Goal: Task Accomplishment & Management: Complete application form

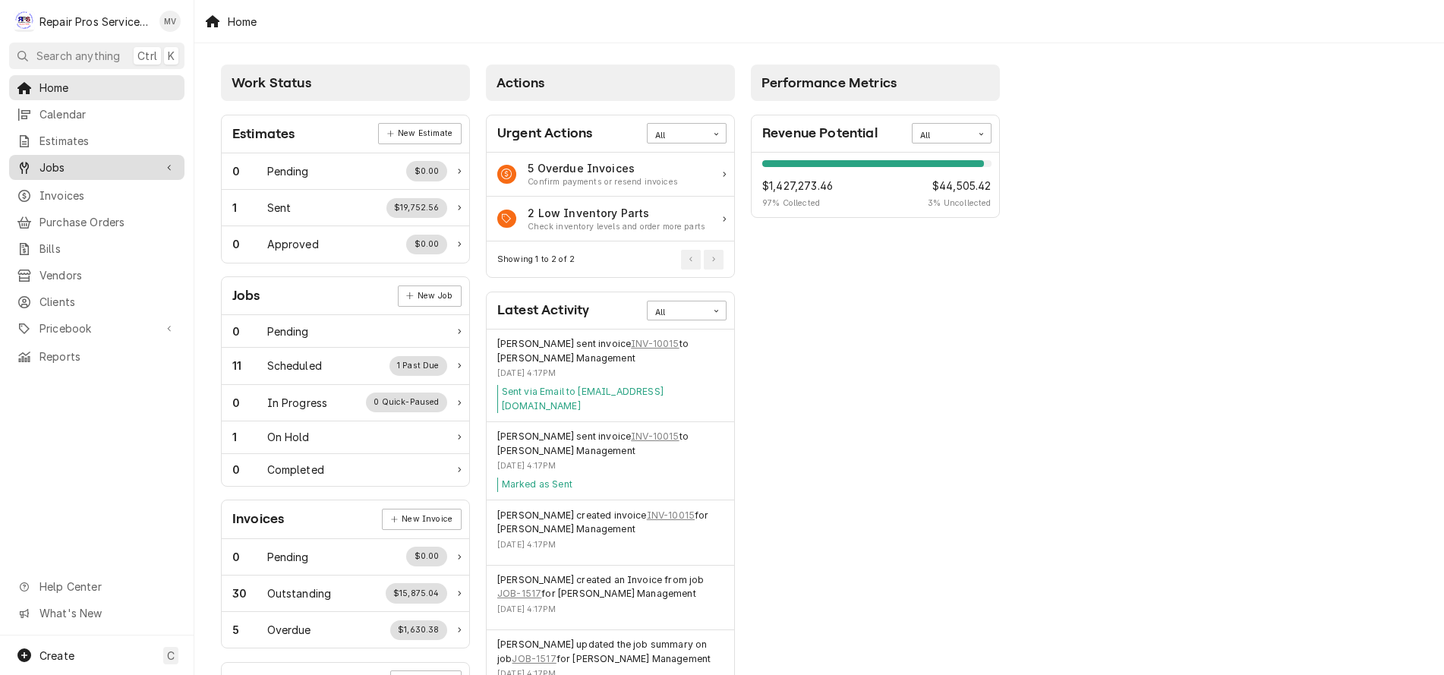
click at [55, 165] on span "Jobs" at bounding box center [96, 167] width 115 height 16
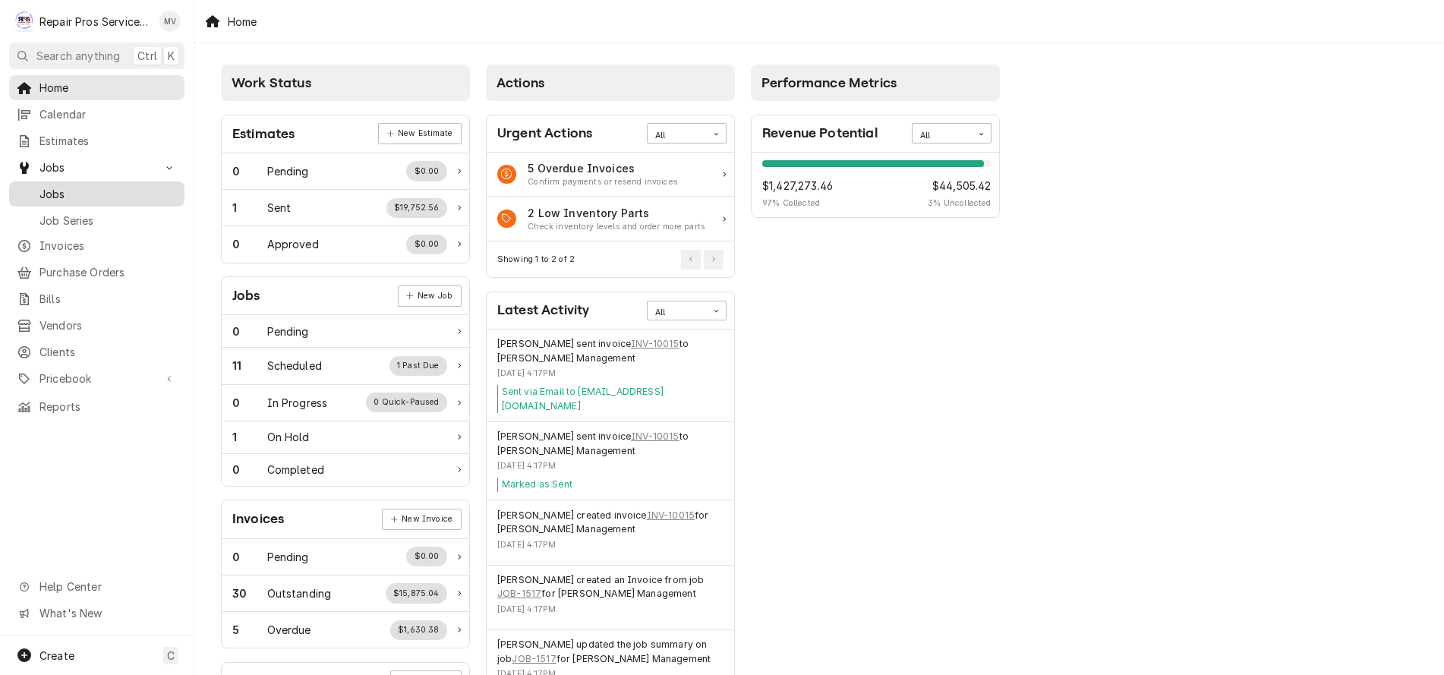
click at [63, 188] on span "Jobs" at bounding box center [107, 194] width 137 height 16
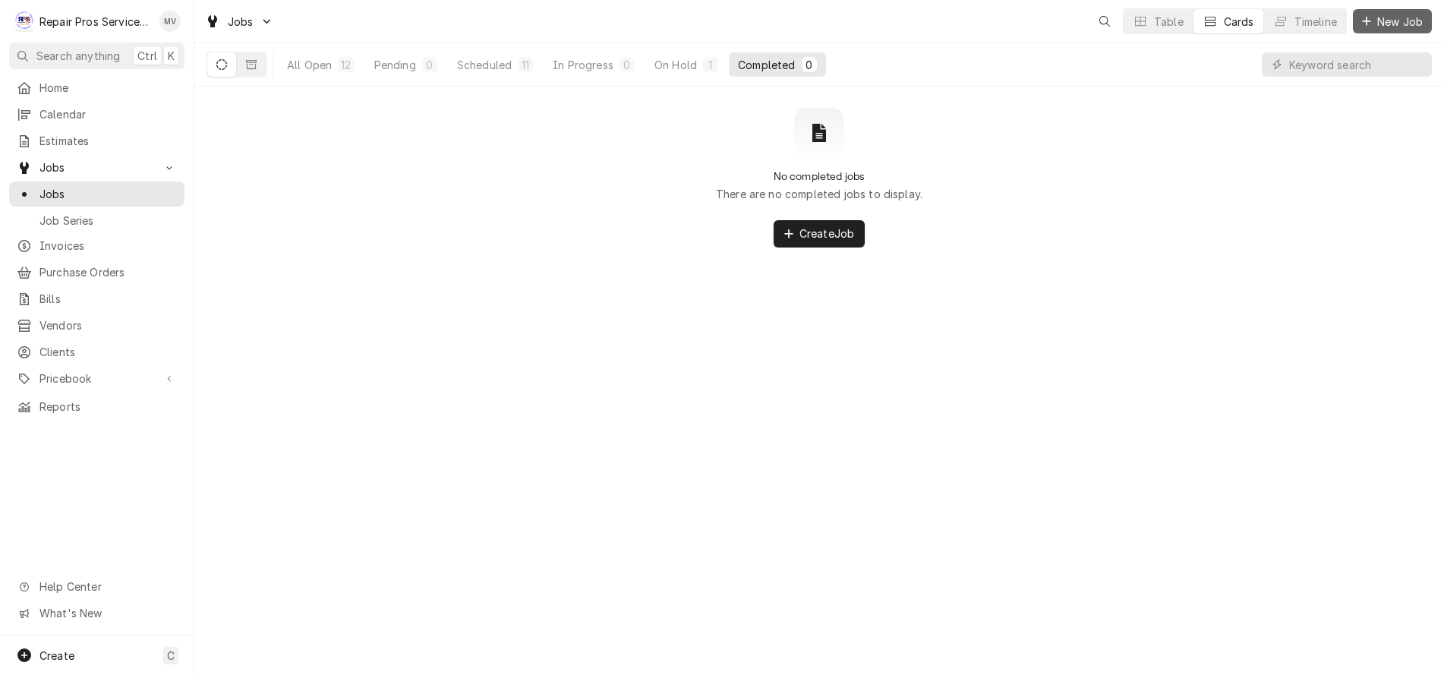
click at [1371, 18] on div "Dynamic Content Wrapper" at bounding box center [1366, 21] width 15 height 15
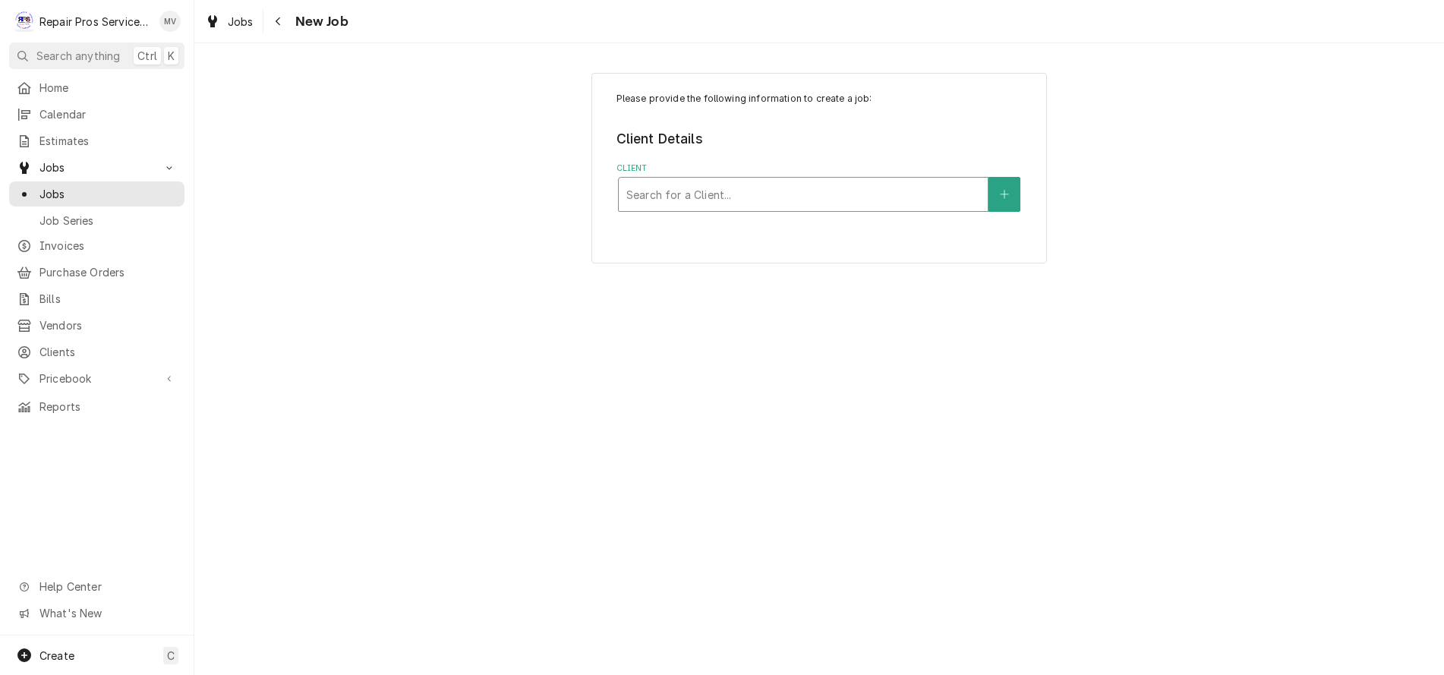
click at [673, 199] on div "Client" at bounding box center [803, 194] width 354 height 27
type input "clem"
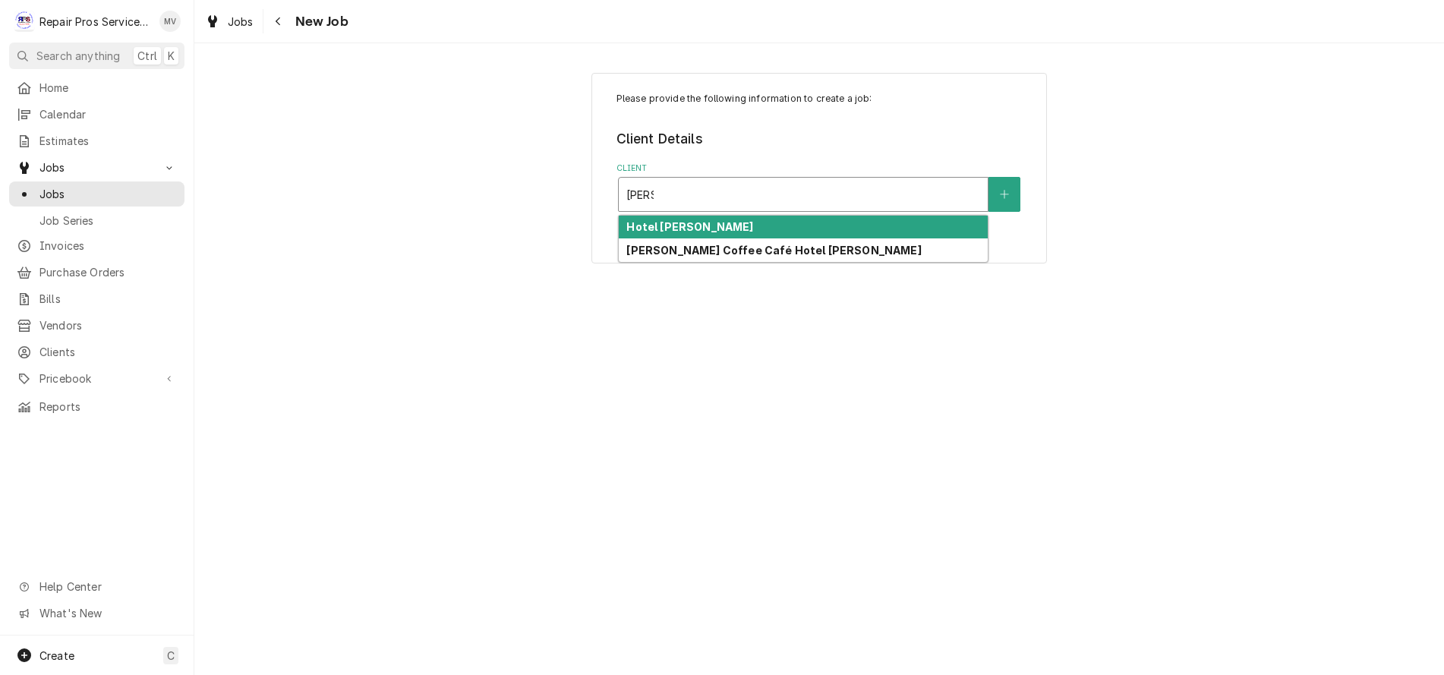
click at [692, 225] on strong "Hotel Clemons" at bounding box center [689, 226] width 127 height 13
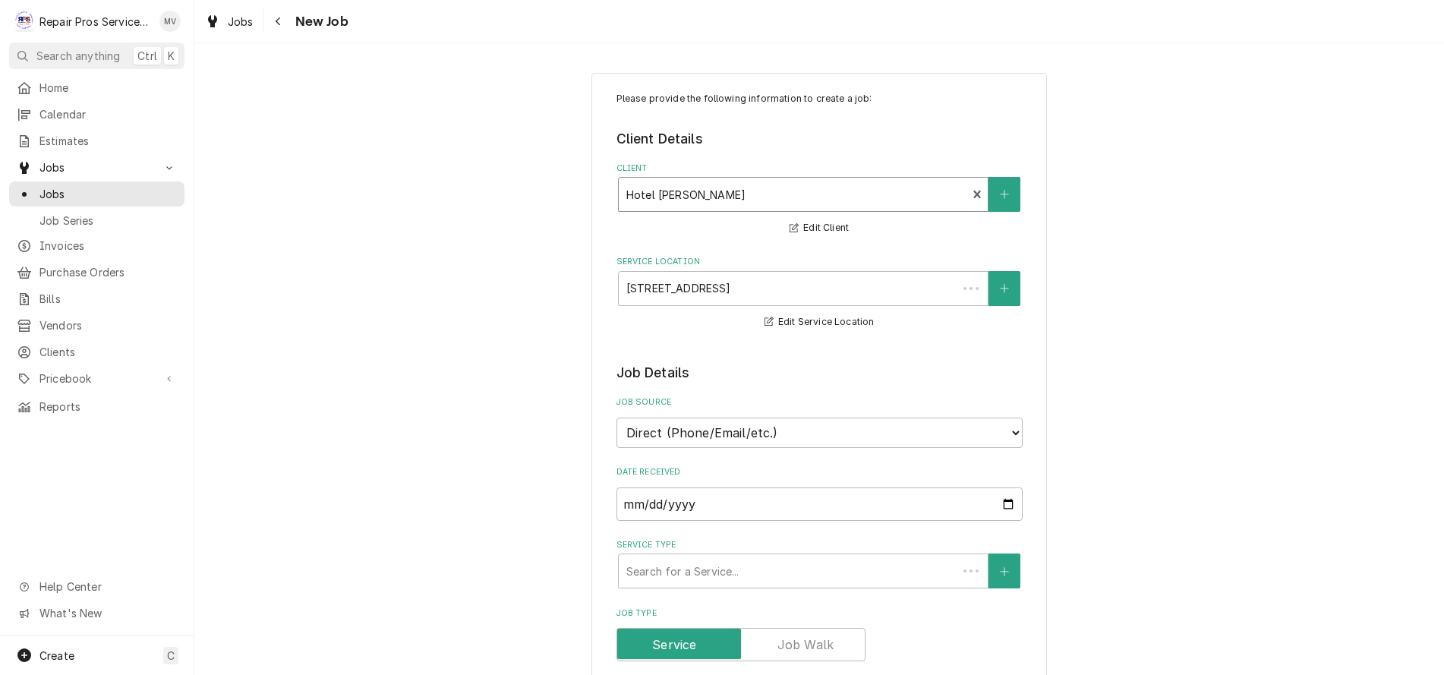
type textarea "x"
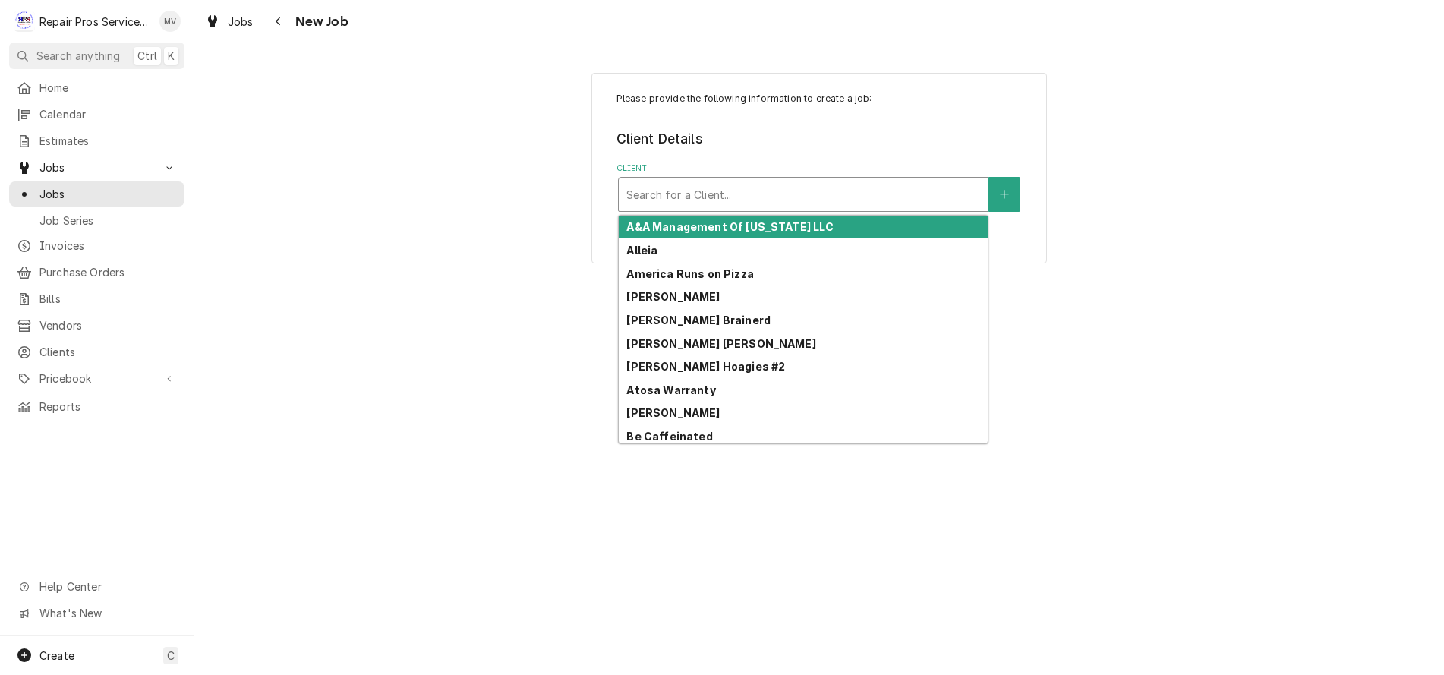
click at [852, 199] on div "Client" at bounding box center [803, 194] width 354 height 27
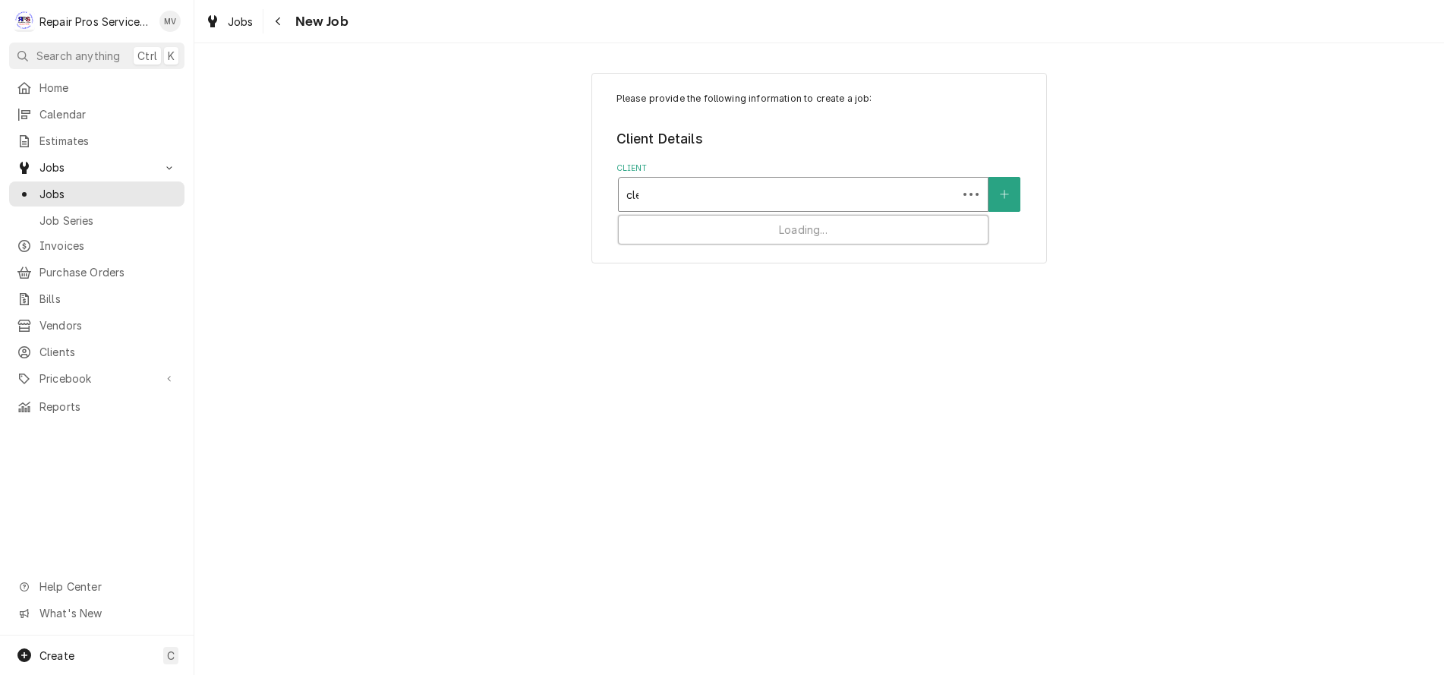
type input "clem"
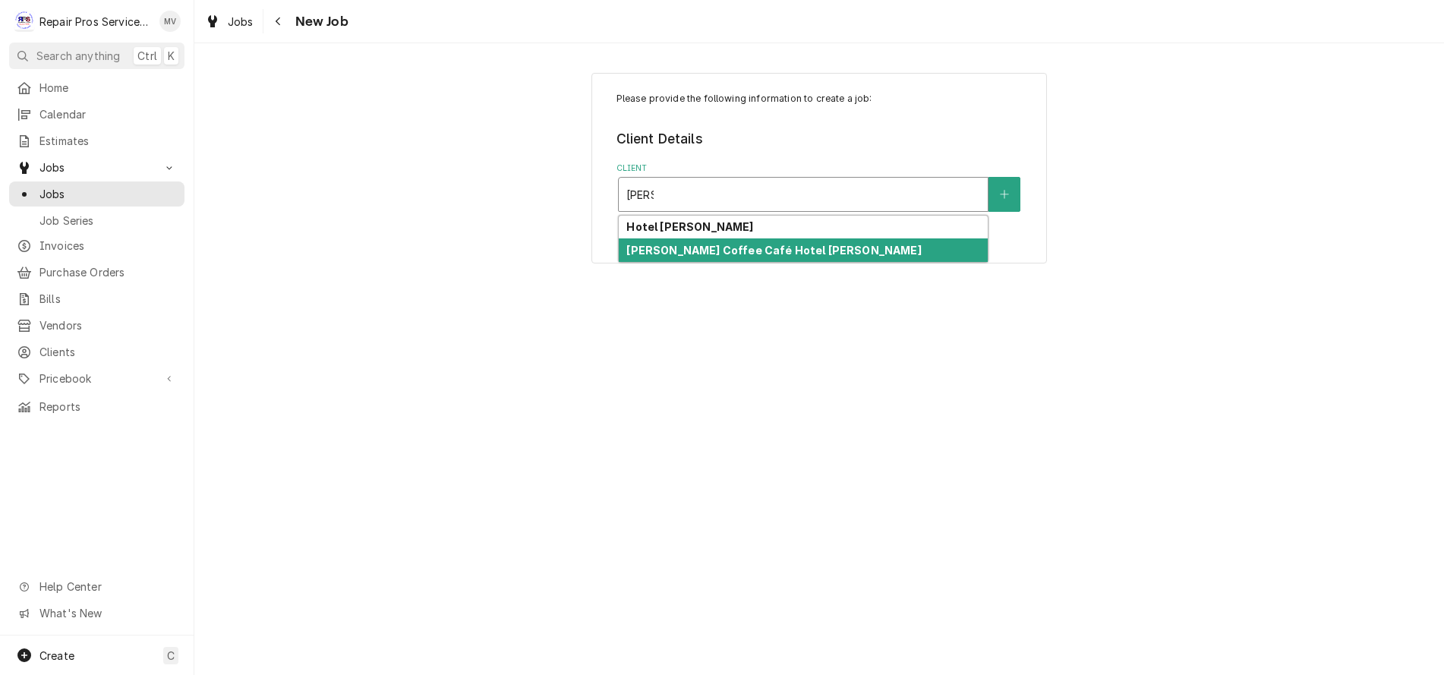
click at [760, 251] on strong "Peets Coffee Café Hotel Clemons" at bounding box center [773, 250] width 295 height 13
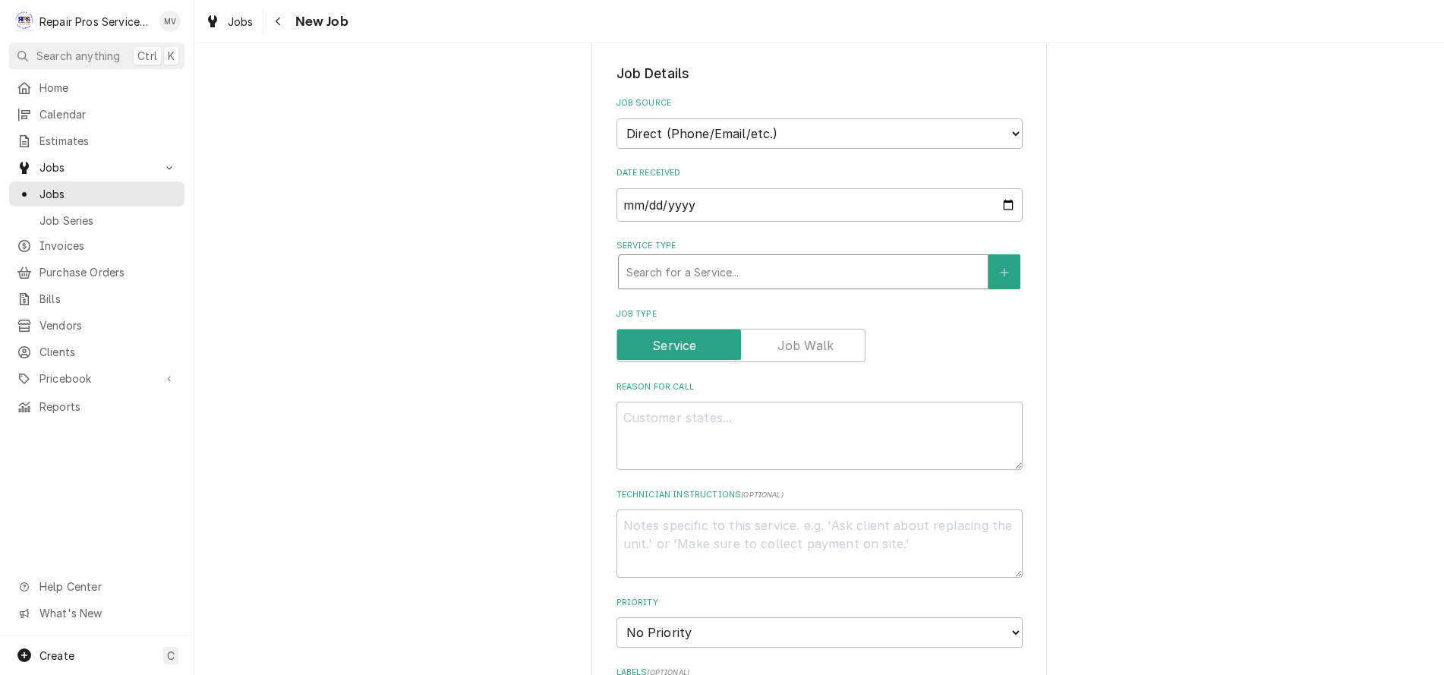
scroll to position [304, 0]
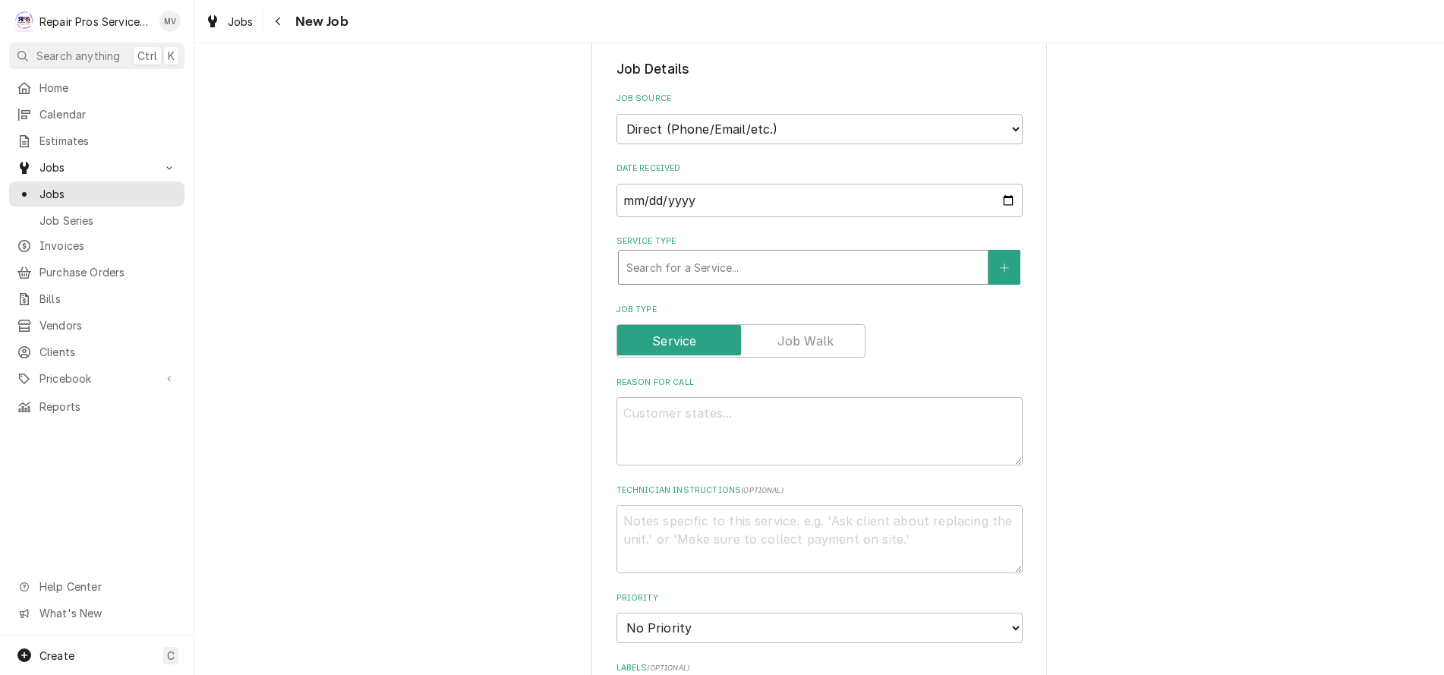
click at [665, 262] on div "Service Type" at bounding box center [803, 267] width 354 height 27
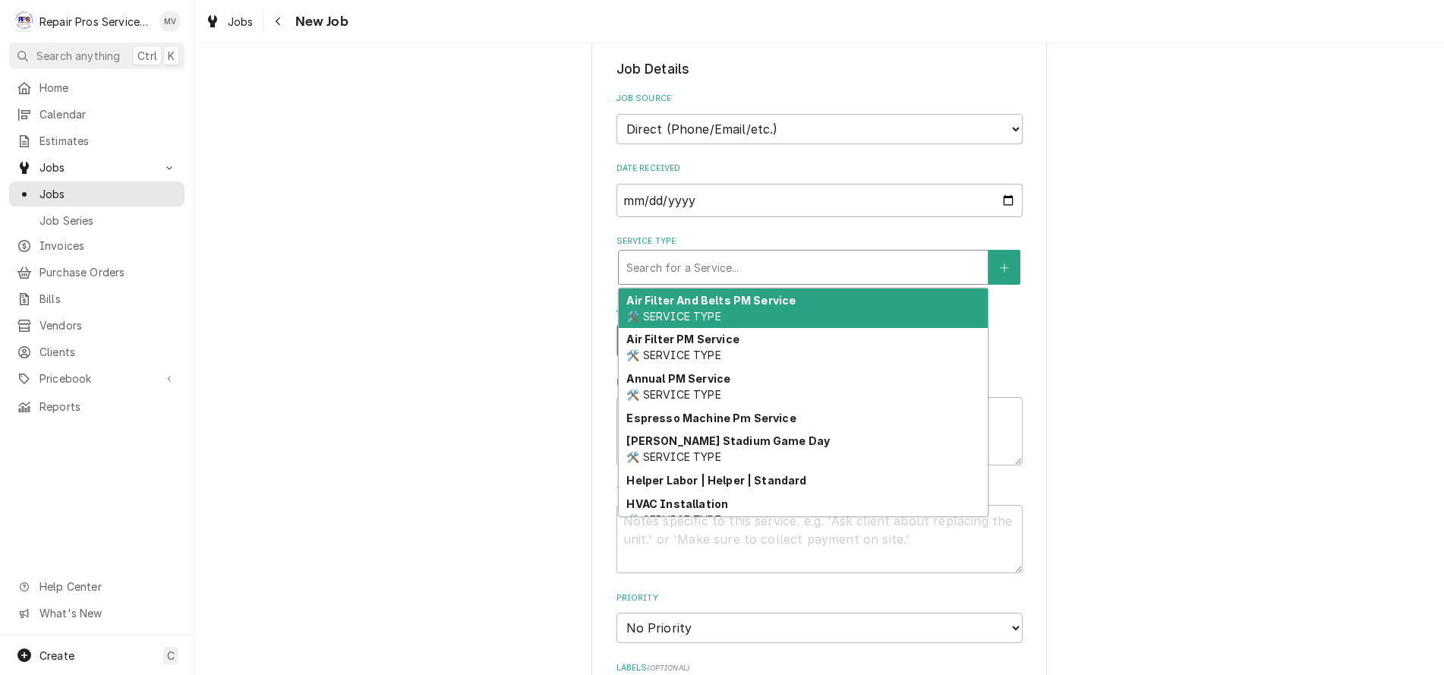
type textarea "x"
type input "d"
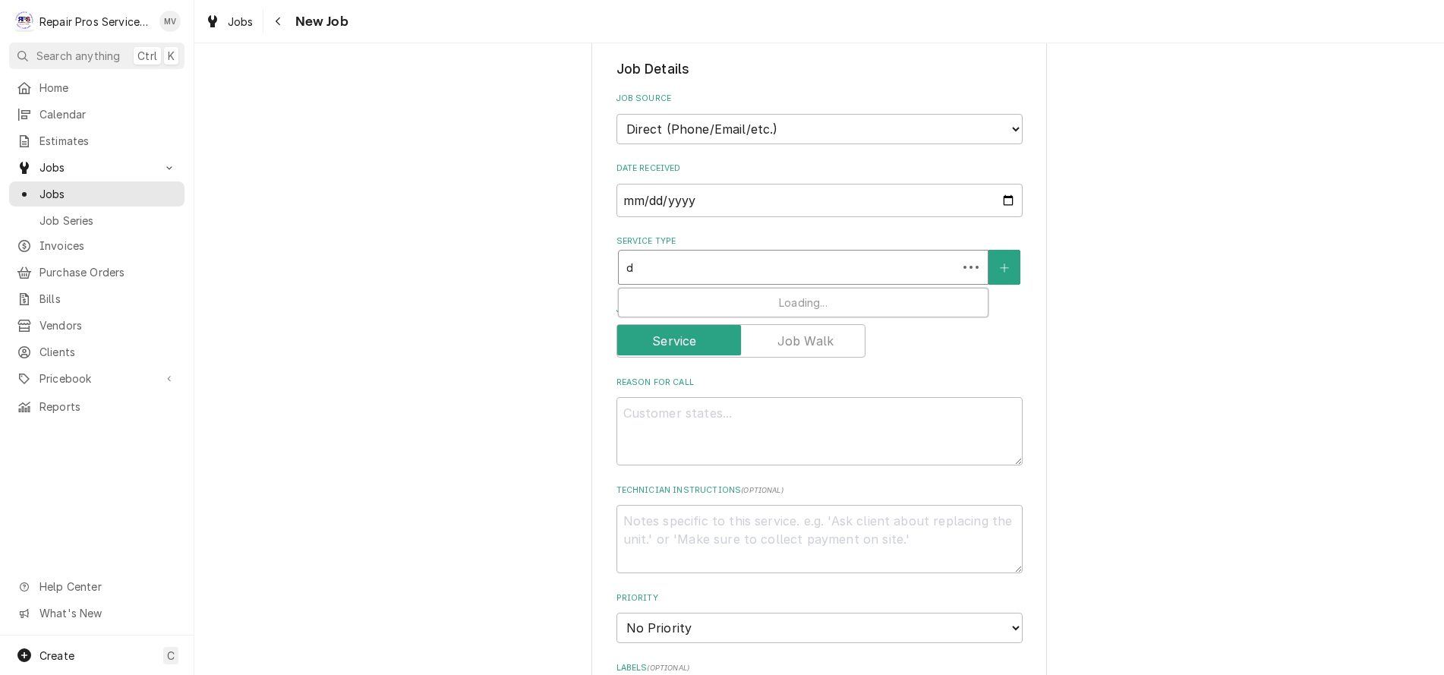
type textarea "x"
type input "di"
type textarea "x"
type input "dia"
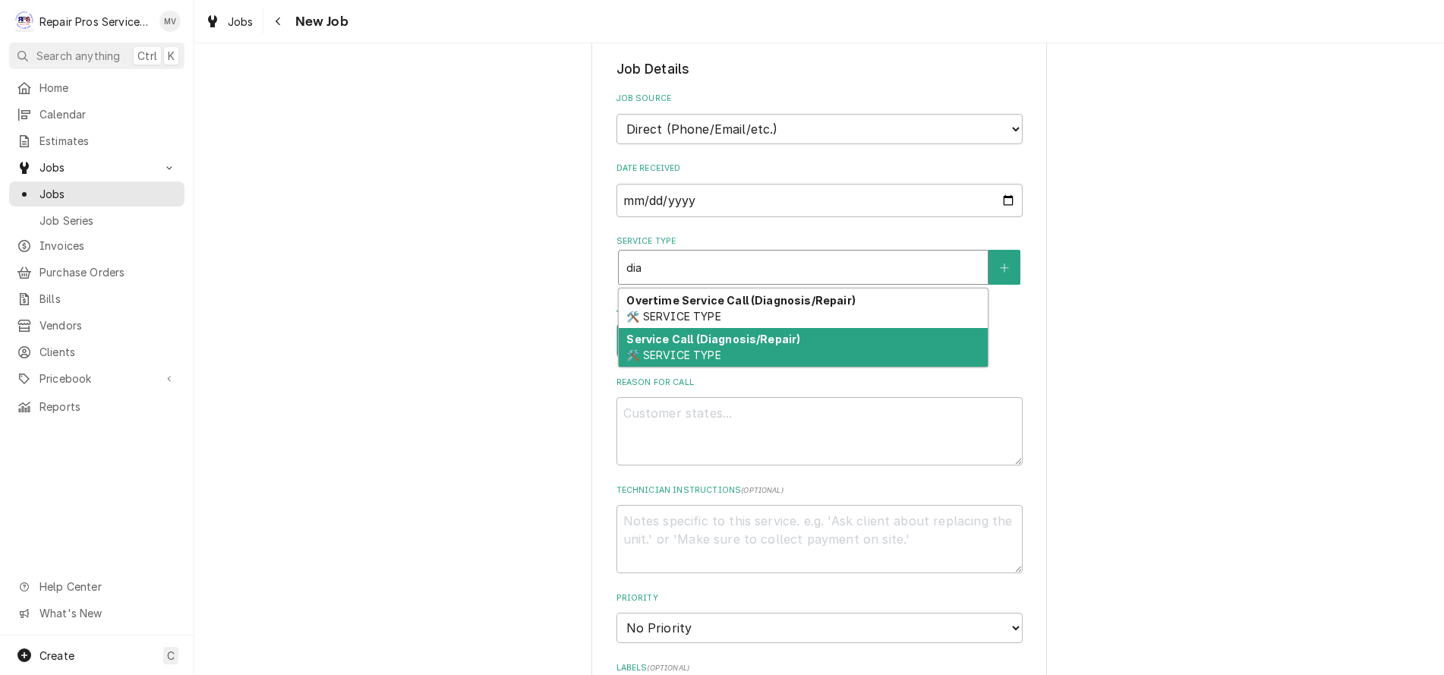
click at [706, 351] on span "🛠️ SERVICE TYPE" at bounding box center [673, 354] width 94 height 13
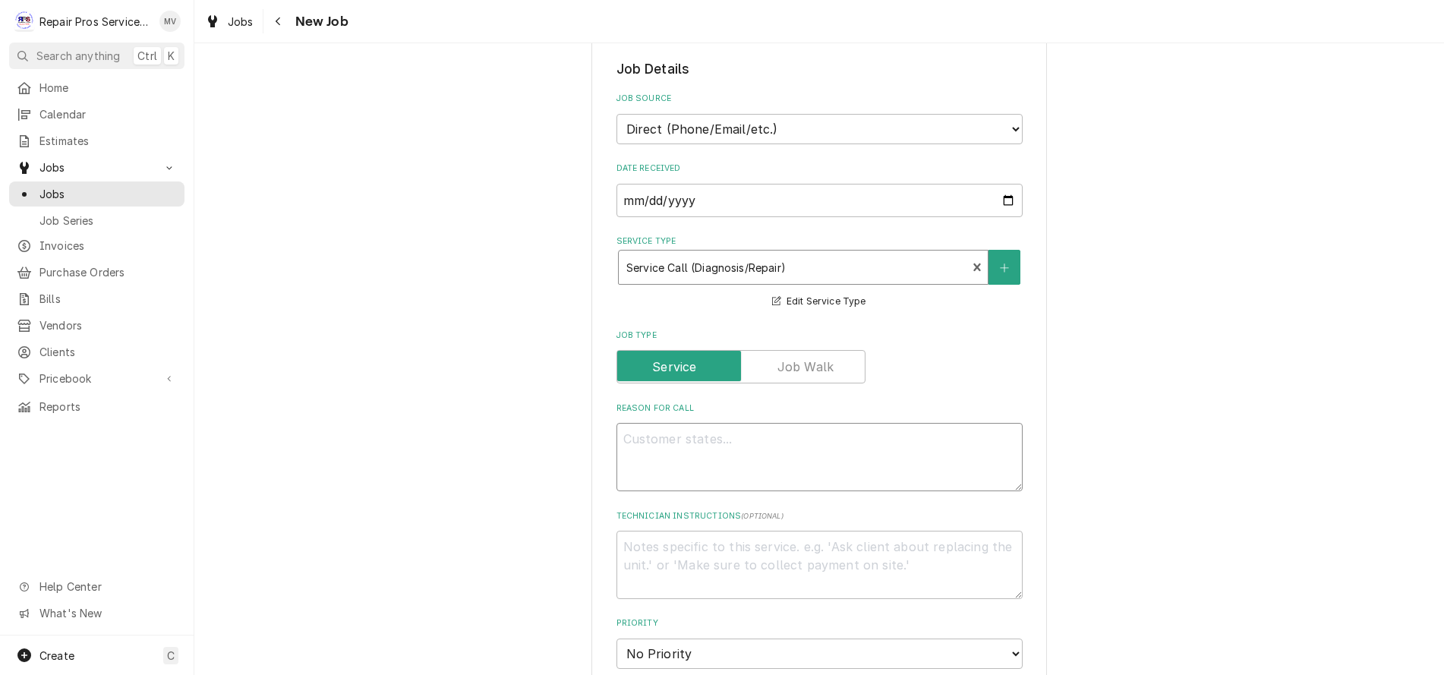
click at [672, 446] on textarea "Reason For Call" at bounding box center [819, 457] width 406 height 68
type textarea "x"
type textarea "E"
type textarea "x"
type textarea "Es"
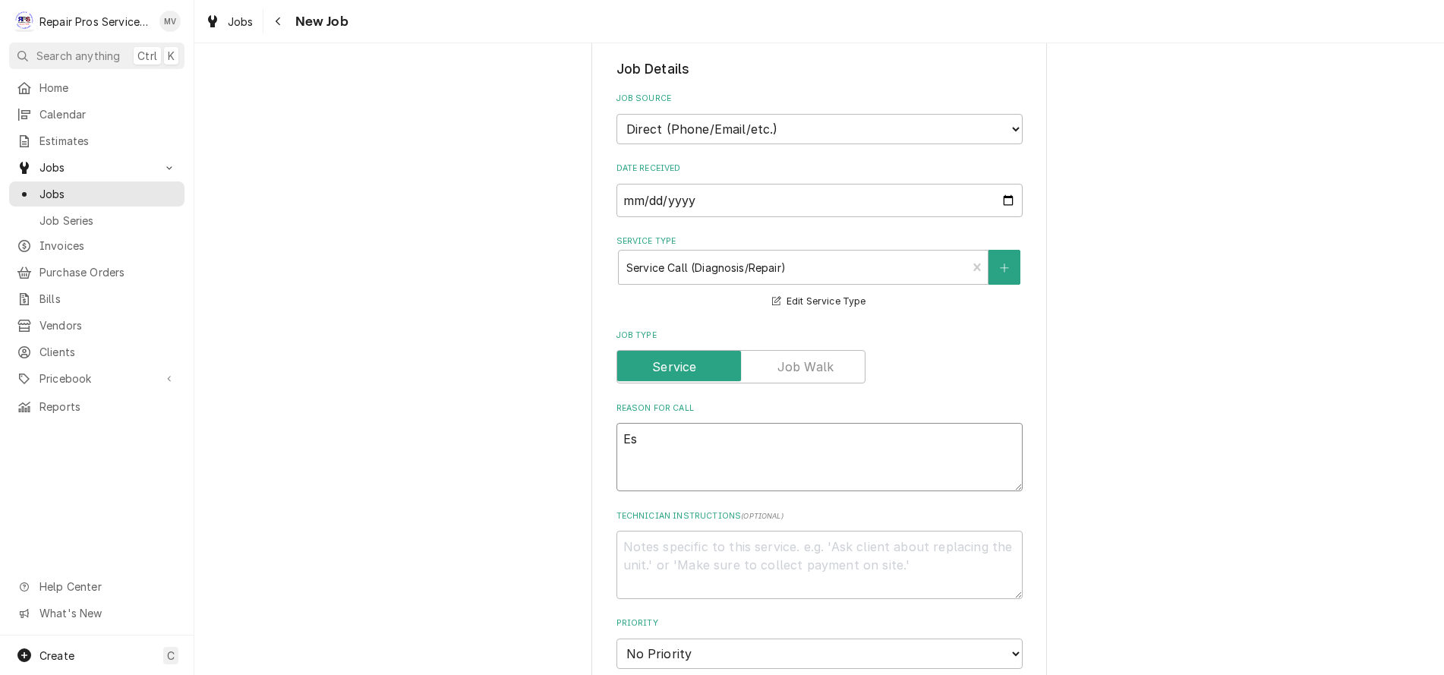
type textarea "x"
type textarea "Esp"
type textarea "x"
type textarea "Espr"
type textarea "x"
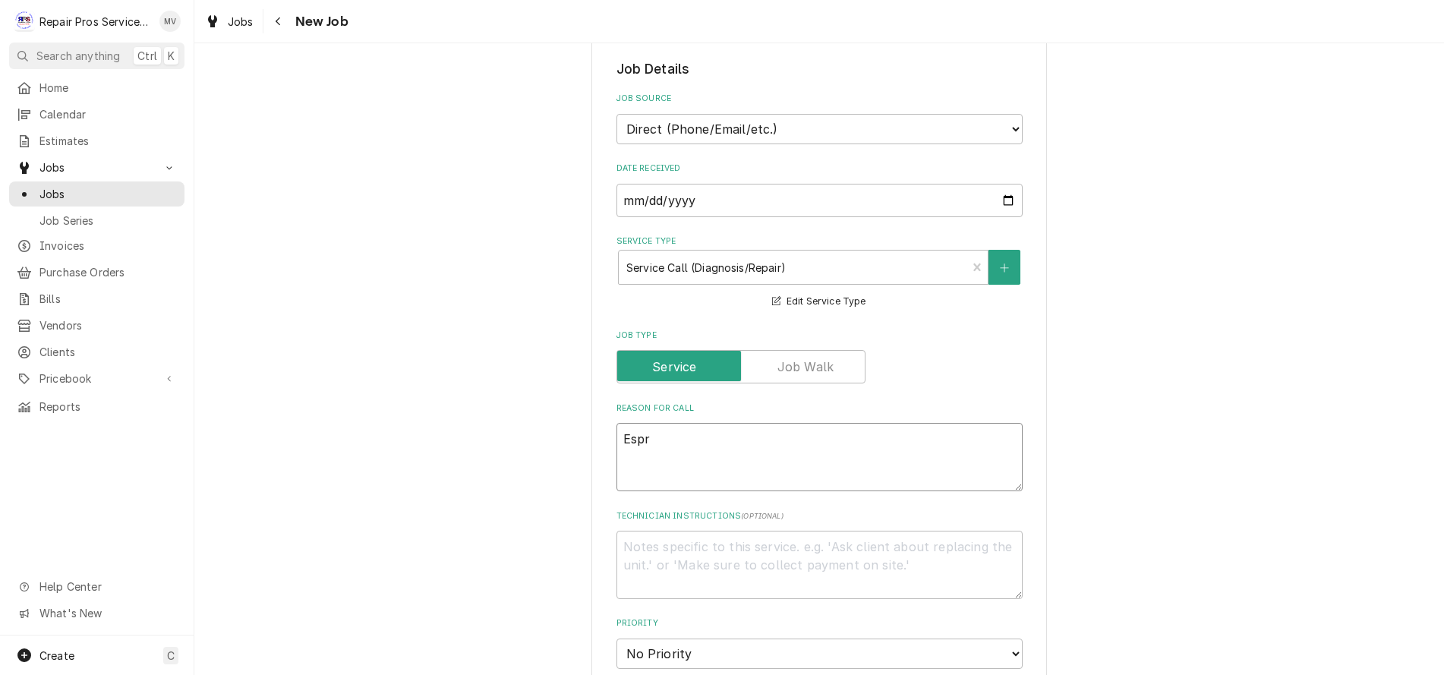
type textarea "Espre"
type textarea "x"
type textarea "Espres"
type textarea "x"
type textarea "Espress"
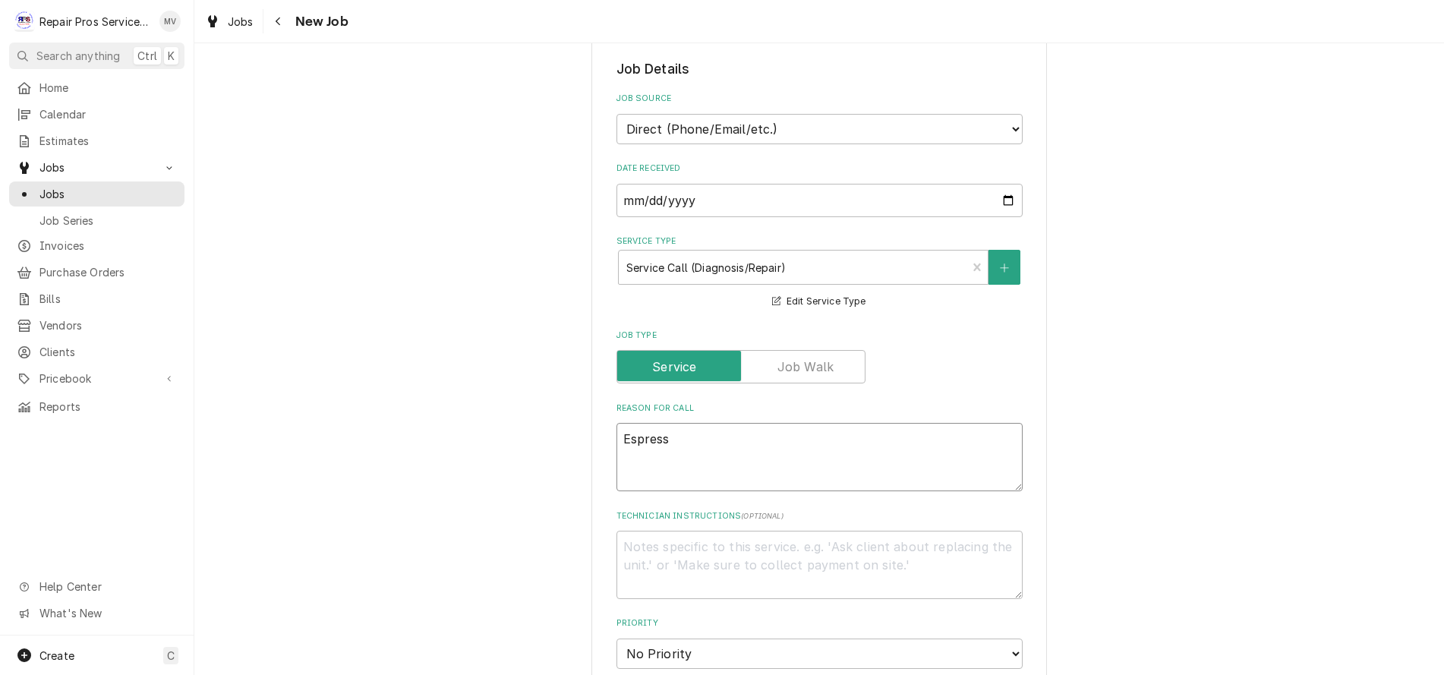
type textarea "x"
type textarea "Espresso"
type textarea "x"
type textarea "Espresso"
type textarea "x"
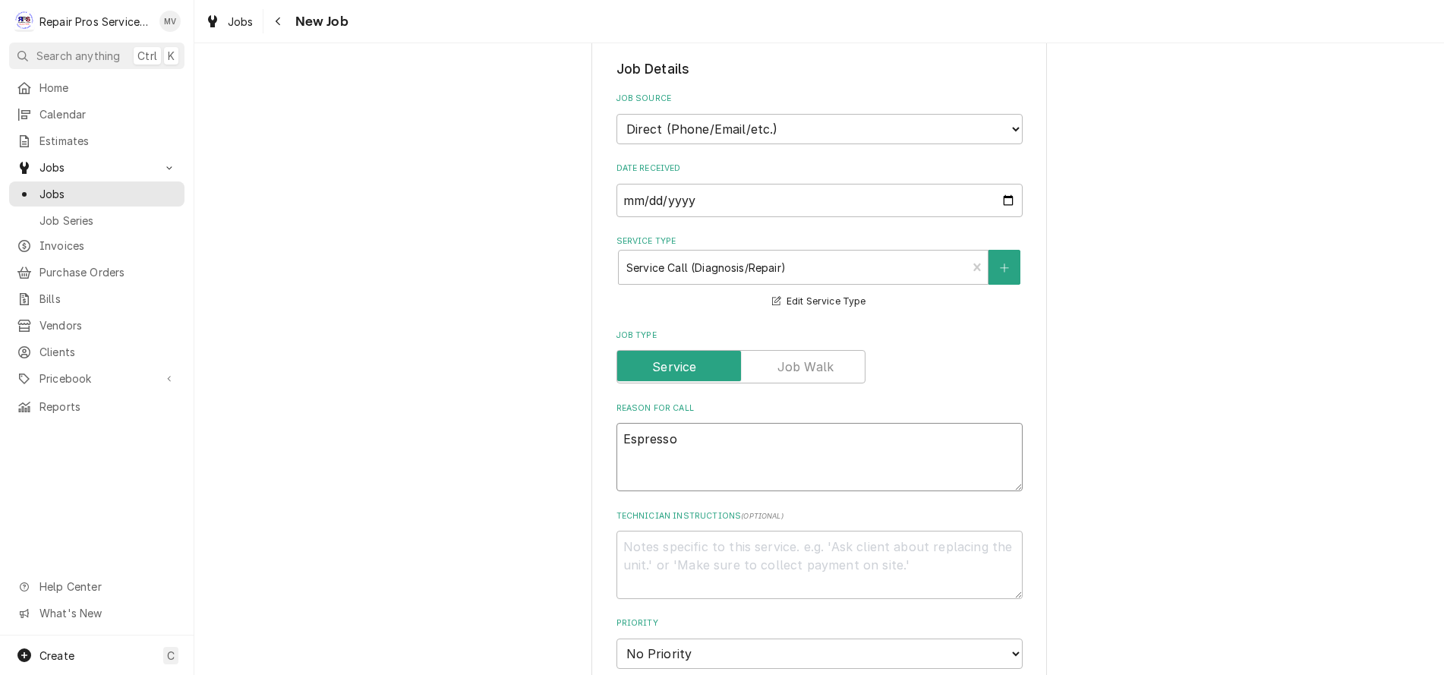
type textarea "Espresso m"
type textarea "x"
type textarea "Espresso ma"
type textarea "x"
type textarea "Espresso mac"
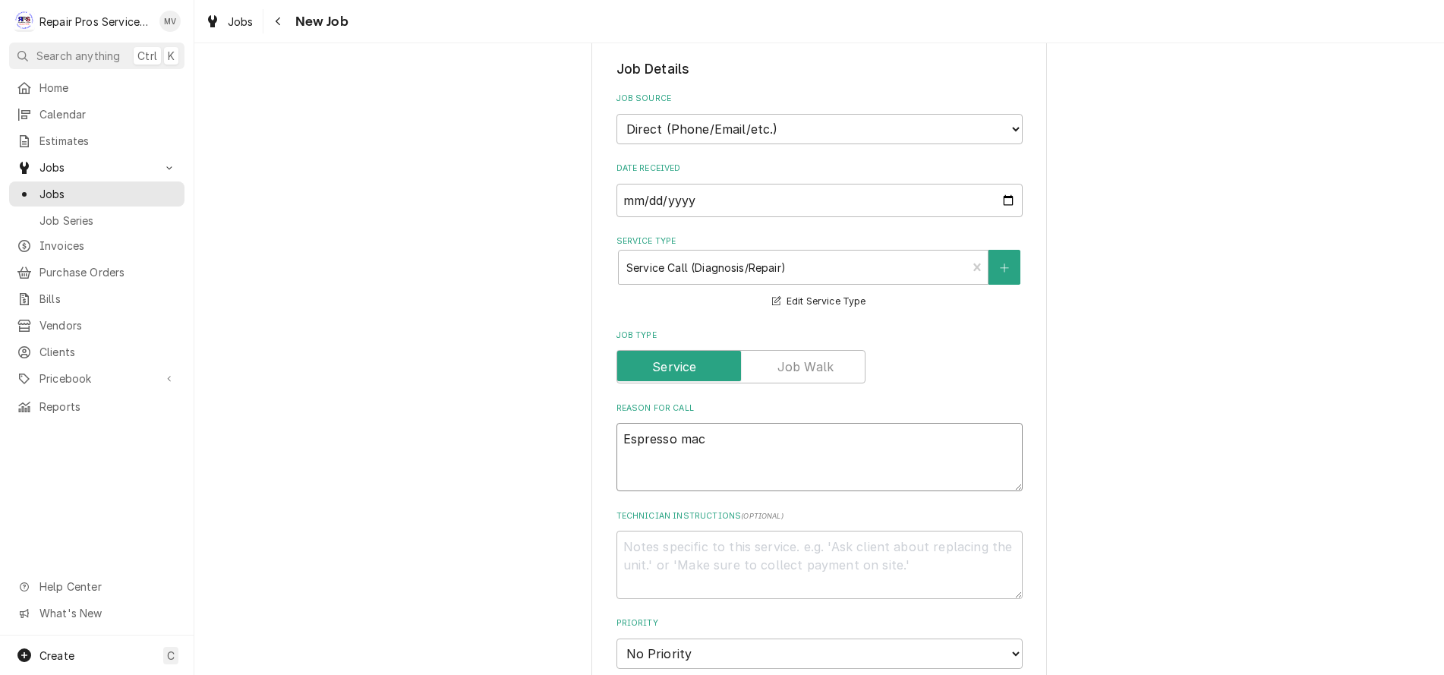
type textarea "x"
type textarea "Espresso mach"
type textarea "x"
type textarea "Espresso machi"
type textarea "x"
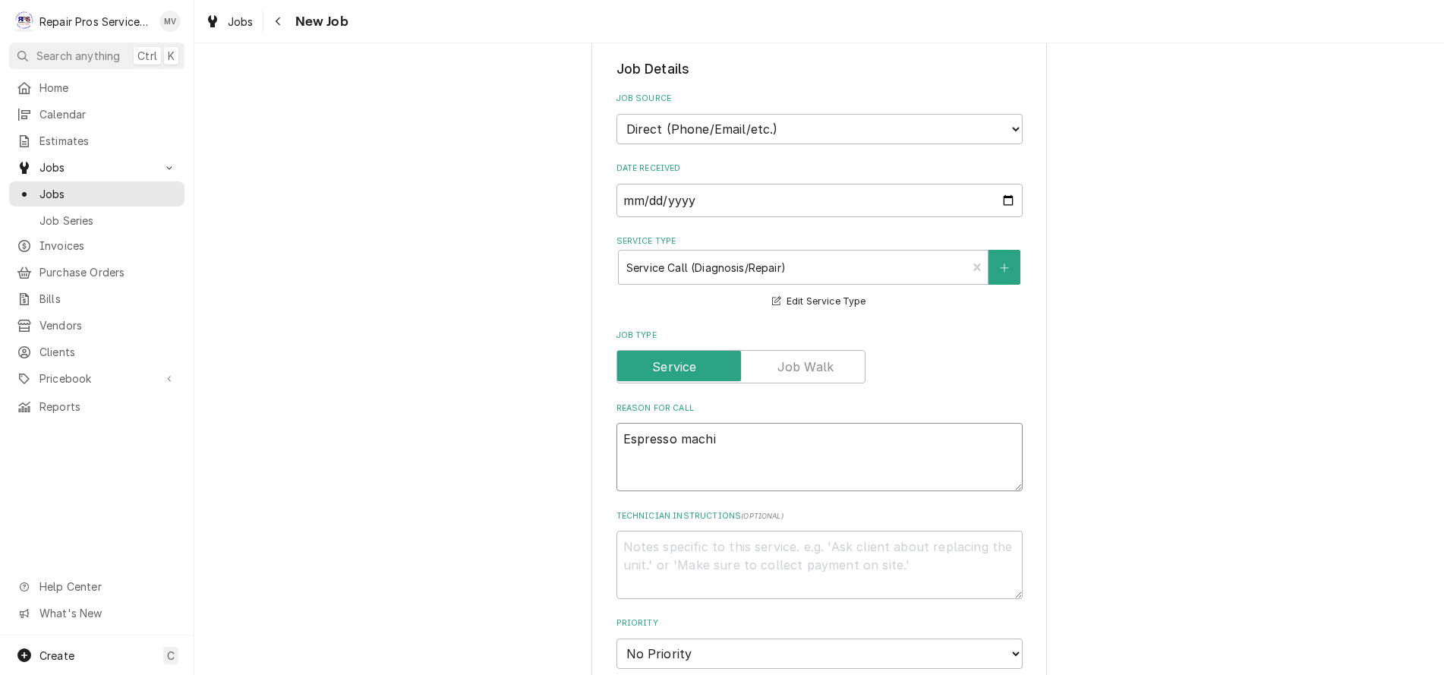
type textarea "Espresso machin"
type textarea "x"
type textarea "Espresso machine"
type textarea "x"
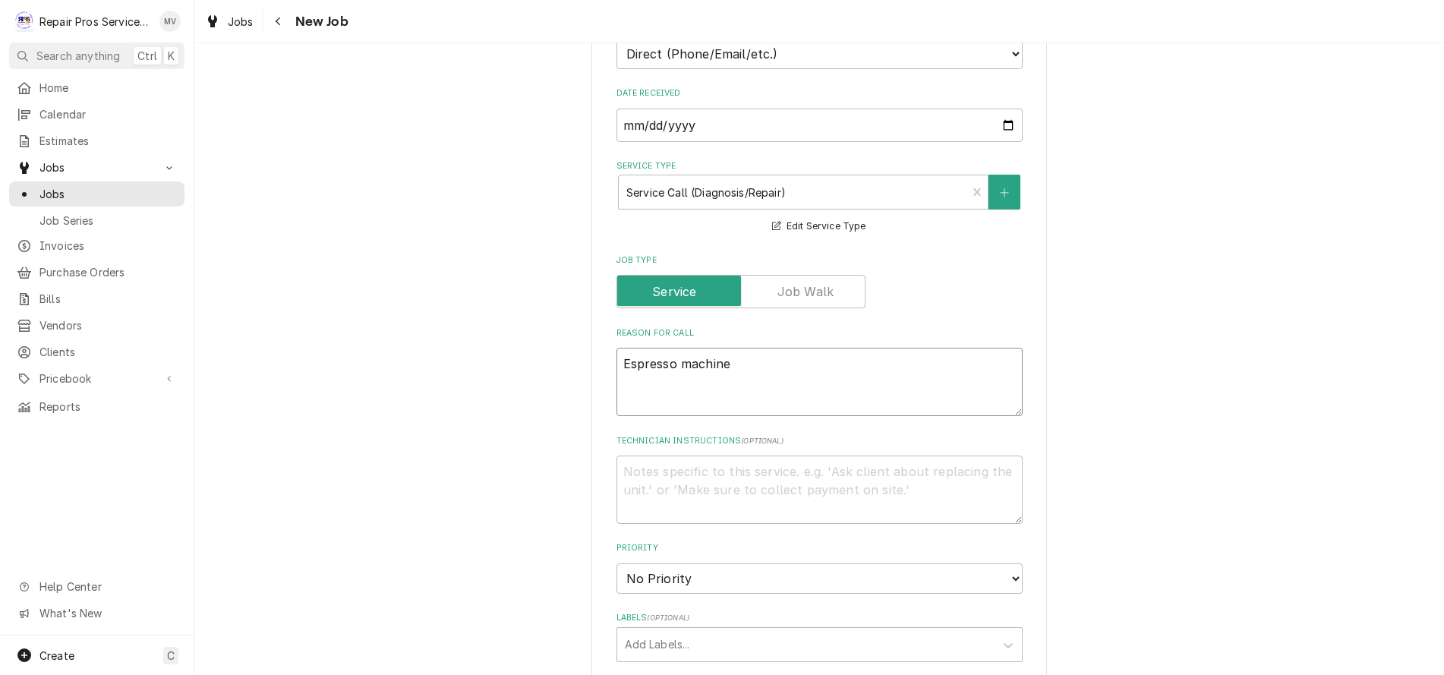
scroll to position [531, 0]
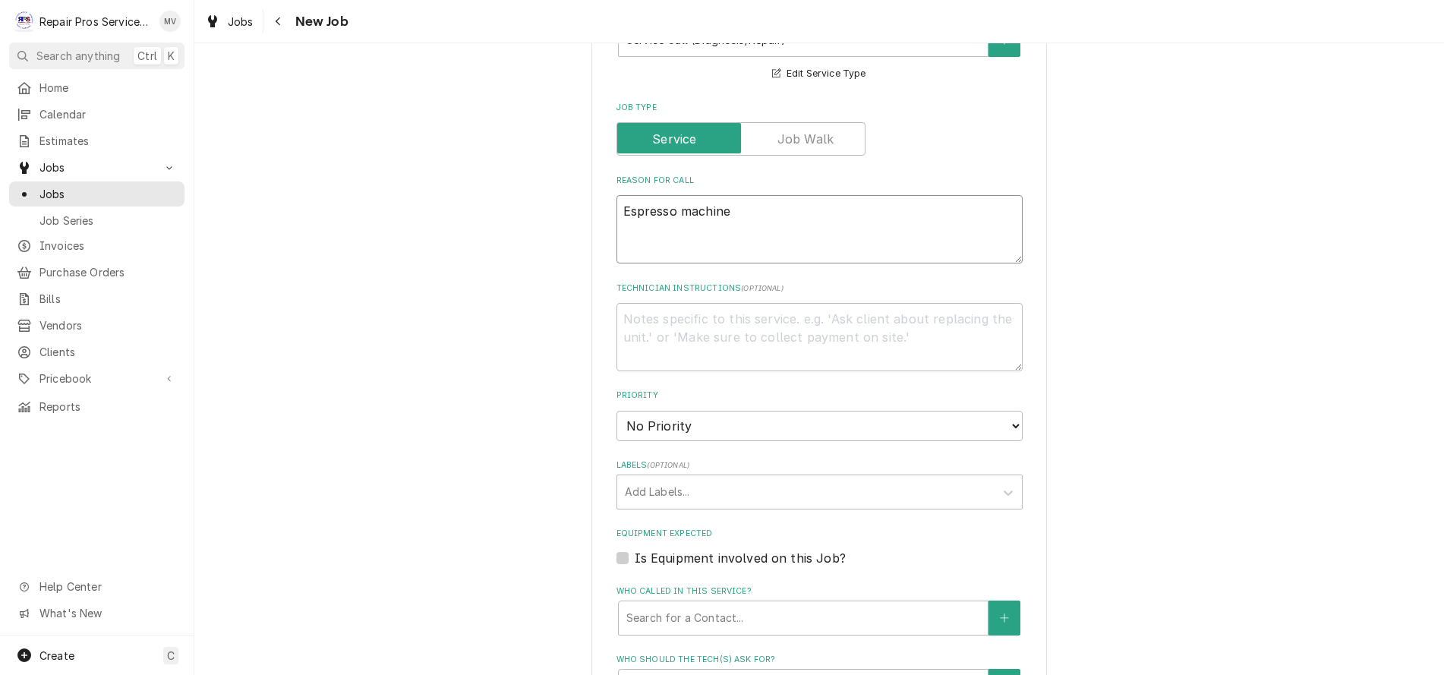
type textarea "Espresso machine"
click at [694, 424] on select "No Priority Urgent High Medium Low" at bounding box center [819, 426] width 406 height 30
select select "3"
click at [616, 411] on select "No Priority Urgent High Medium Low" at bounding box center [819, 426] width 406 height 30
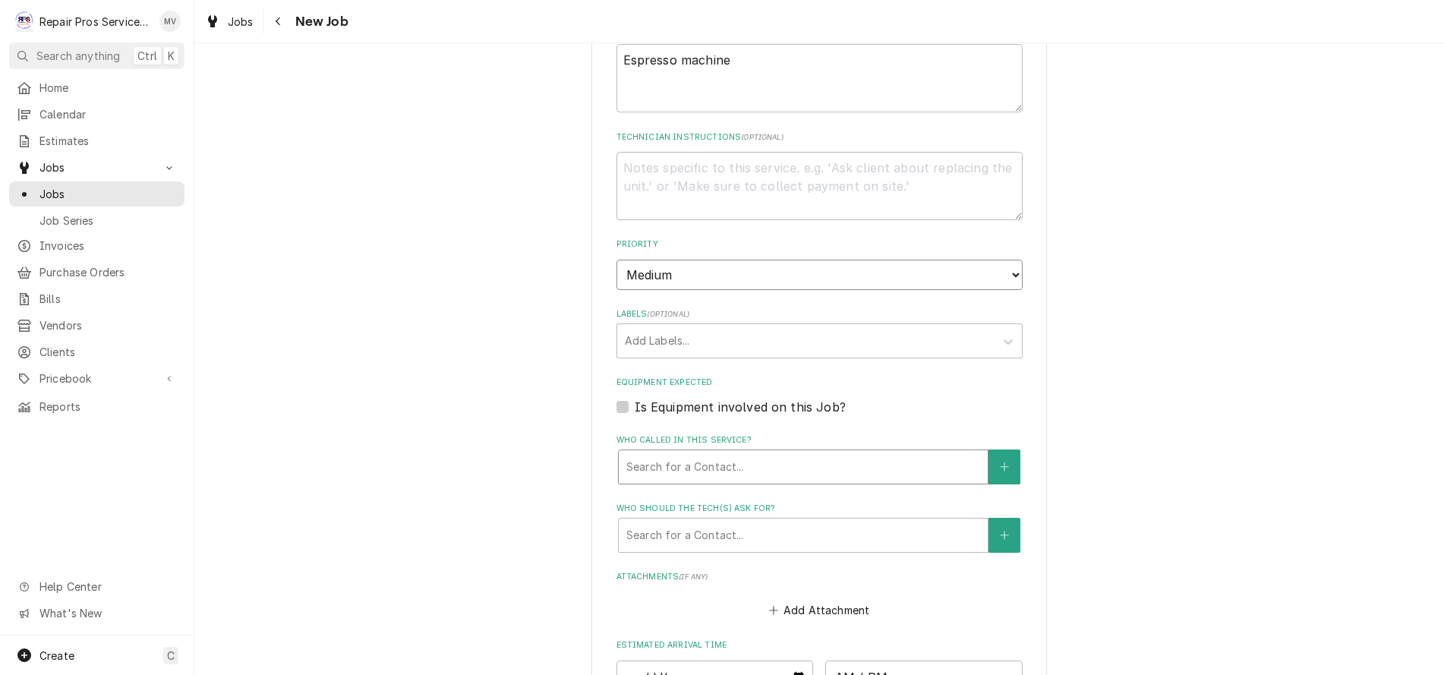
scroll to position [759, 0]
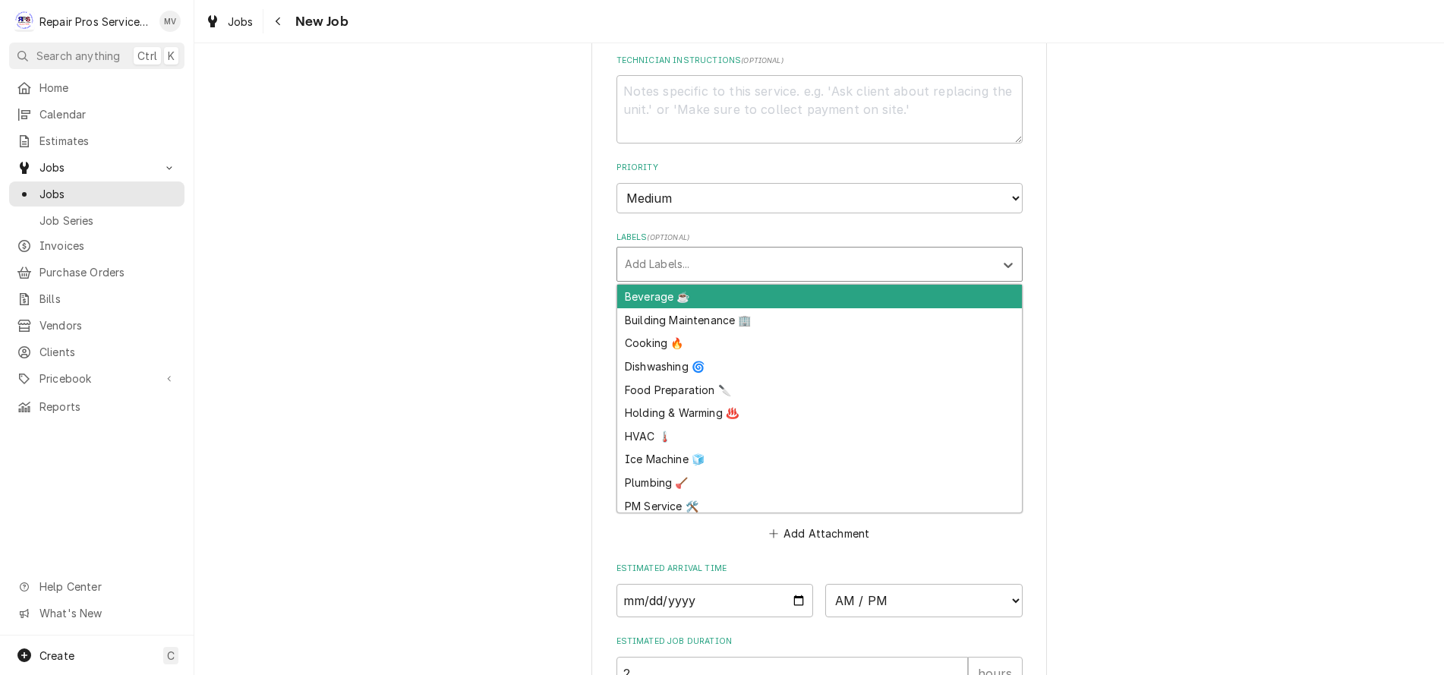
click at [645, 266] on div "Labels" at bounding box center [806, 264] width 362 height 27
click at [645, 286] on div "Beverage ☕" at bounding box center [819, 297] width 405 height 24
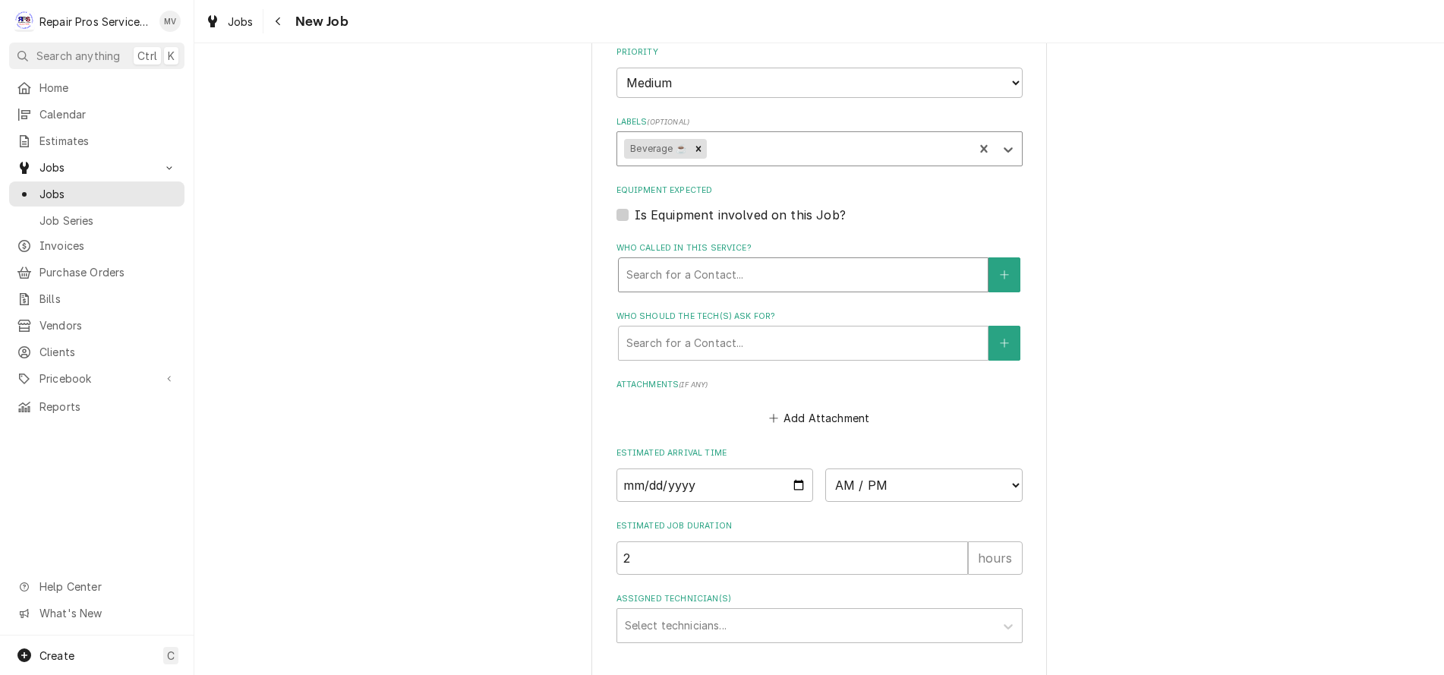
type textarea "x"
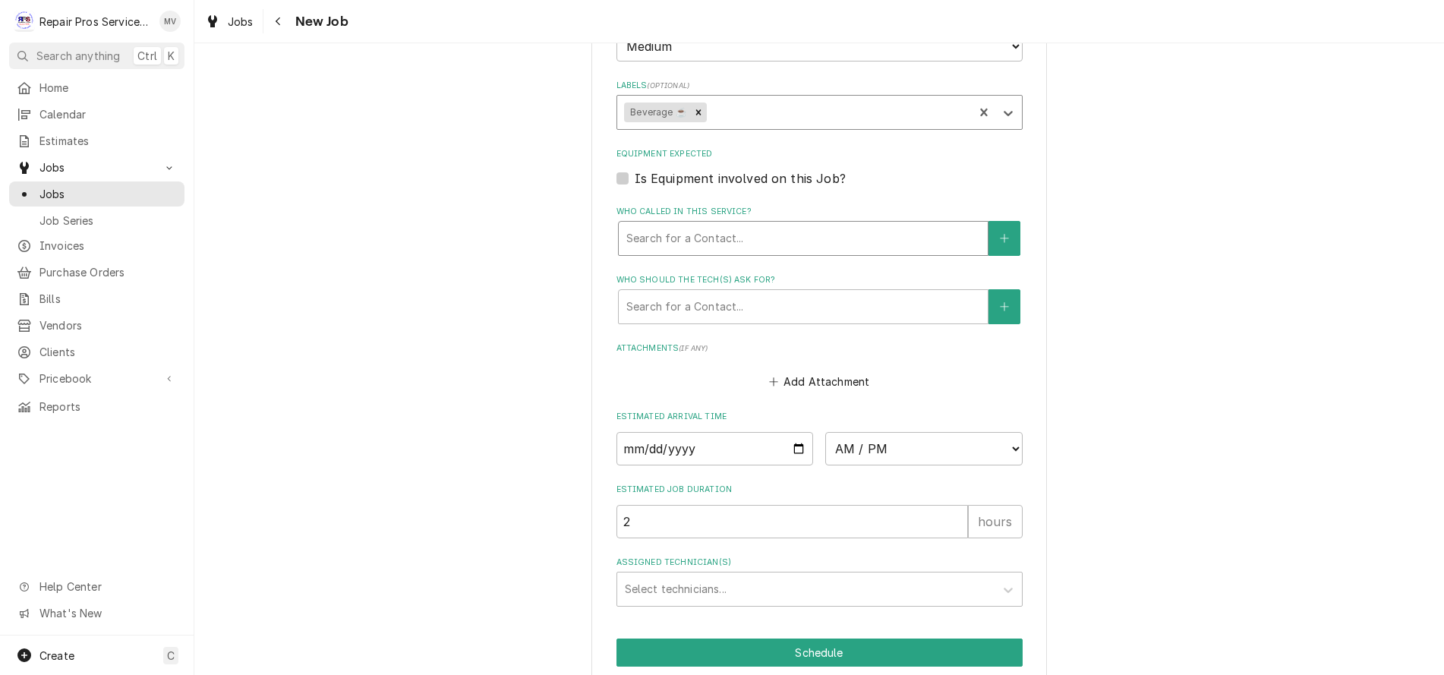
scroll to position [974, 0]
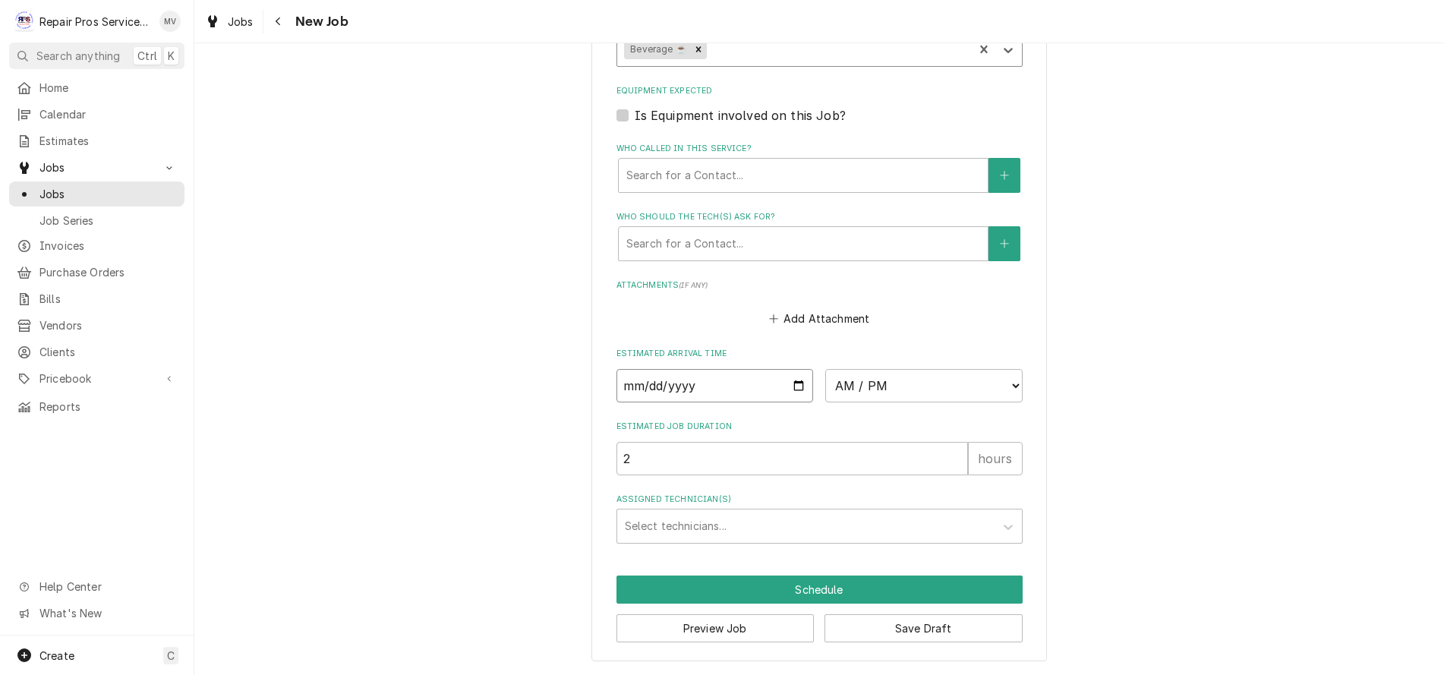
click at [632, 390] on input "Date" at bounding box center [714, 385] width 197 height 33
click at [777, 386] on input "Date" at bounding box center [714, 385] width 197 height 33
click at [795, 383] on input "Date" at bounding box center [714, 385] width 197 height 33
type input "2025-10-08"
type textarea "x"
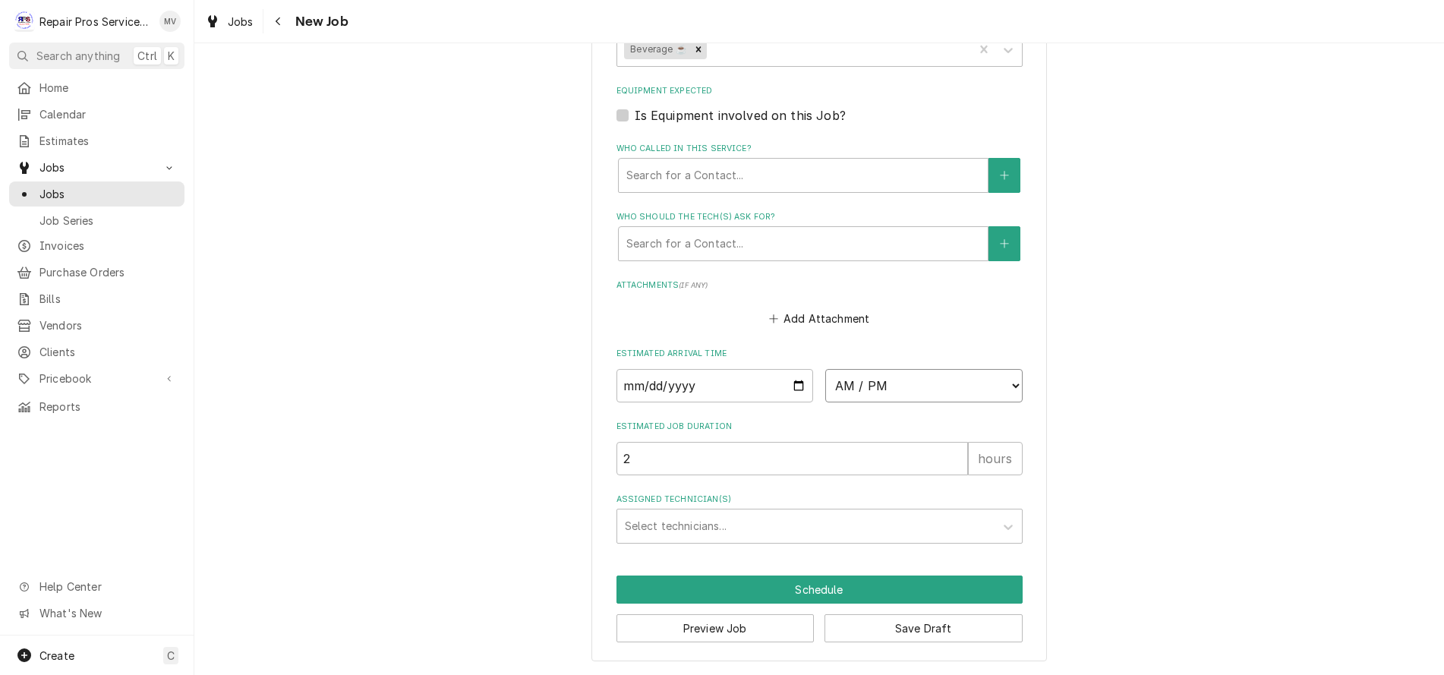
click at [832, 386] on select "AM / PM 6:00 AM 6:15 AM 6:30 AM 6:45 AM 7:00 AM 7:15 AM 7:30 AM 7:45 AM 8:00 AM…" at bounding box center [923, 385] width 197 height 33
select select "13:30:00"
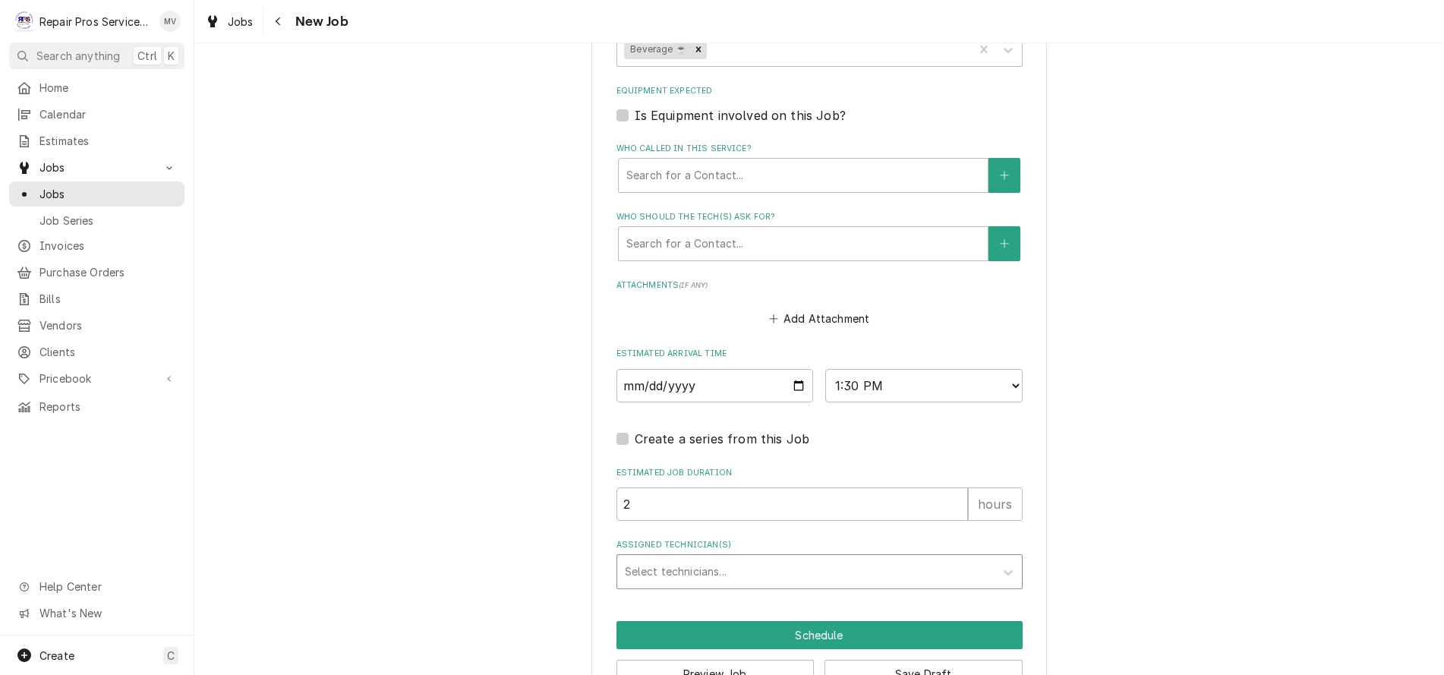
click at [654, 573] on div "Assigned Technician(s)" at bounding box center [806, 571] width 362 height 27
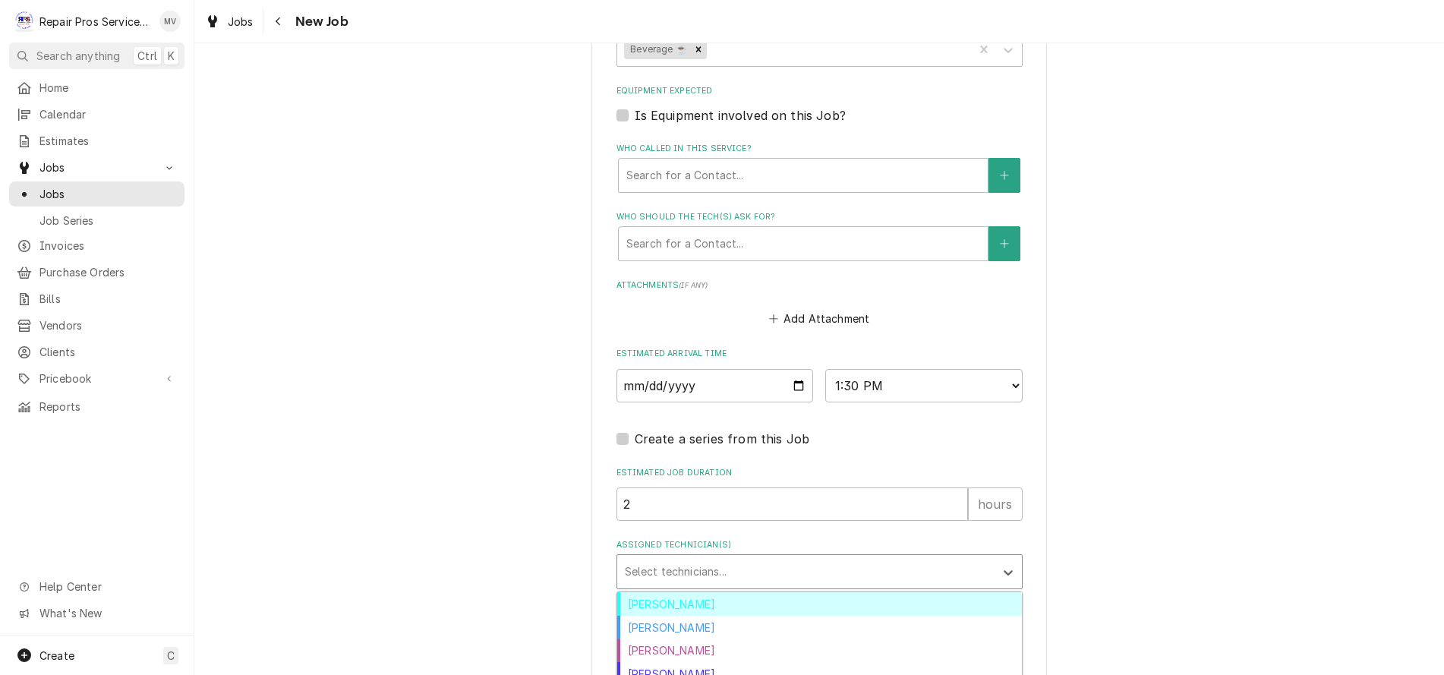
click at [648, 602] on div "Brian Volker" at bounding box center [819, 604] width 405 height 24
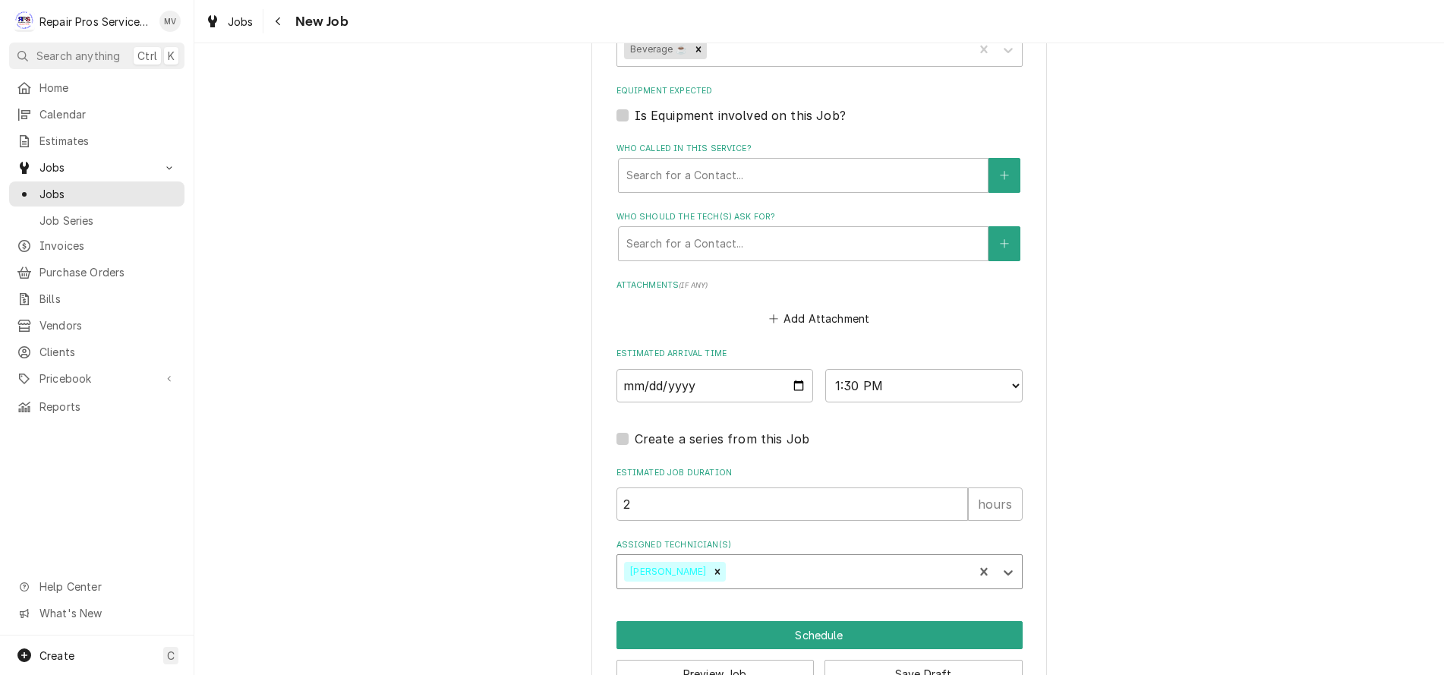
scroll to position [1019, 0]
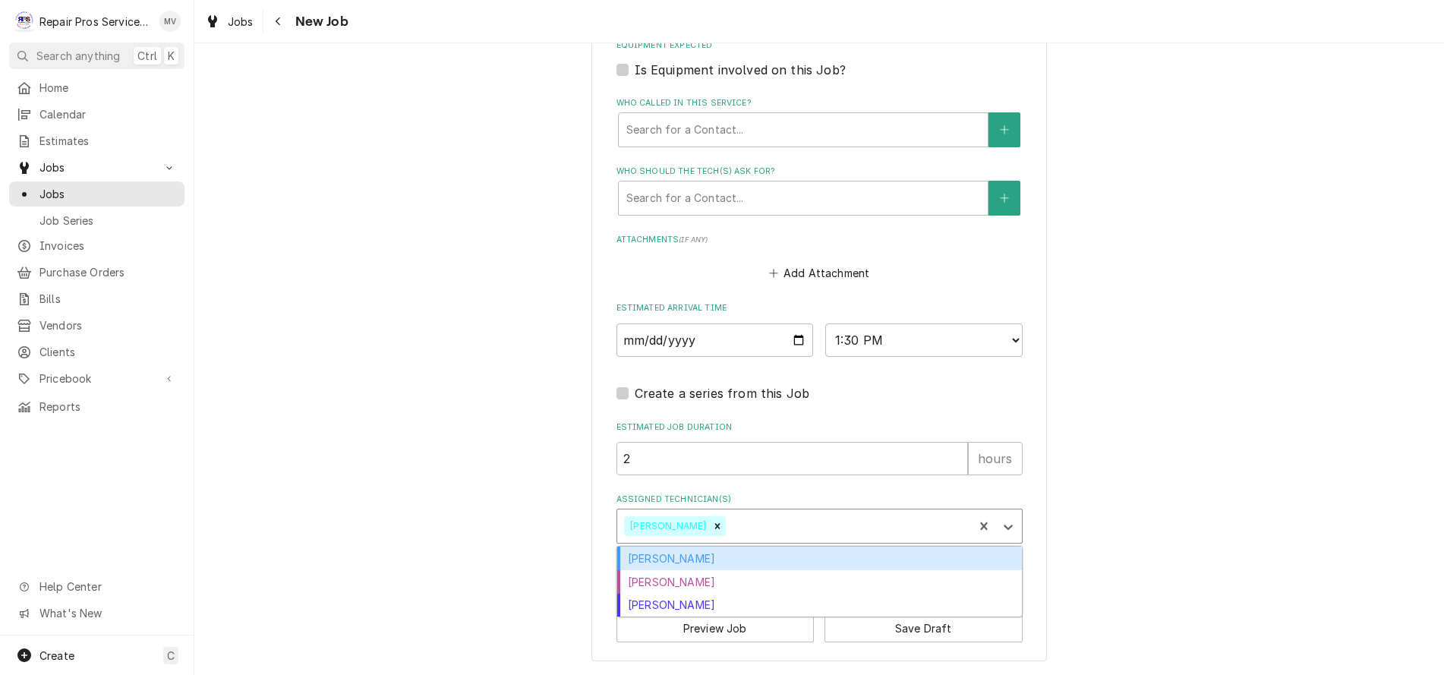
click at [742, 520] on div "Assigned Technician(s)" at bounding box center [847, 525] width 237 height 27
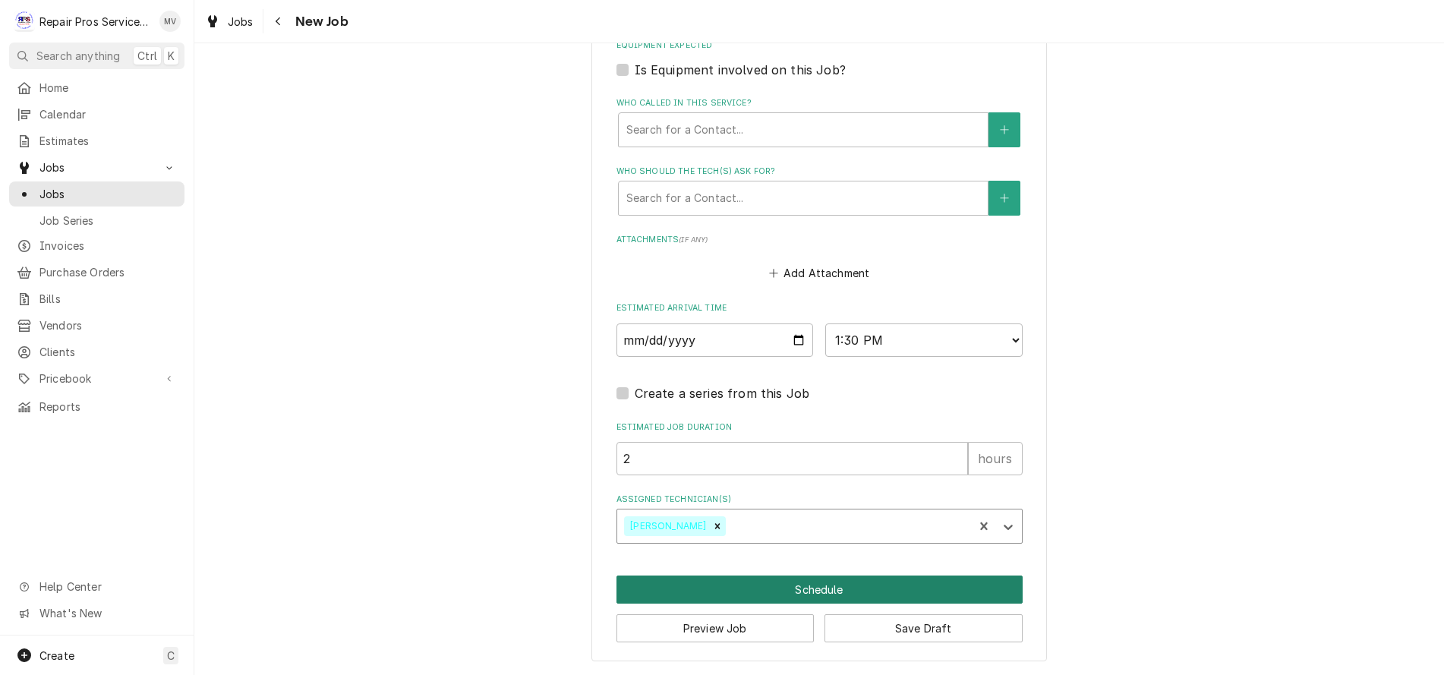
click at [851, 586] on button "Schedule" at bounding box center [819, 589] width 406 height 28
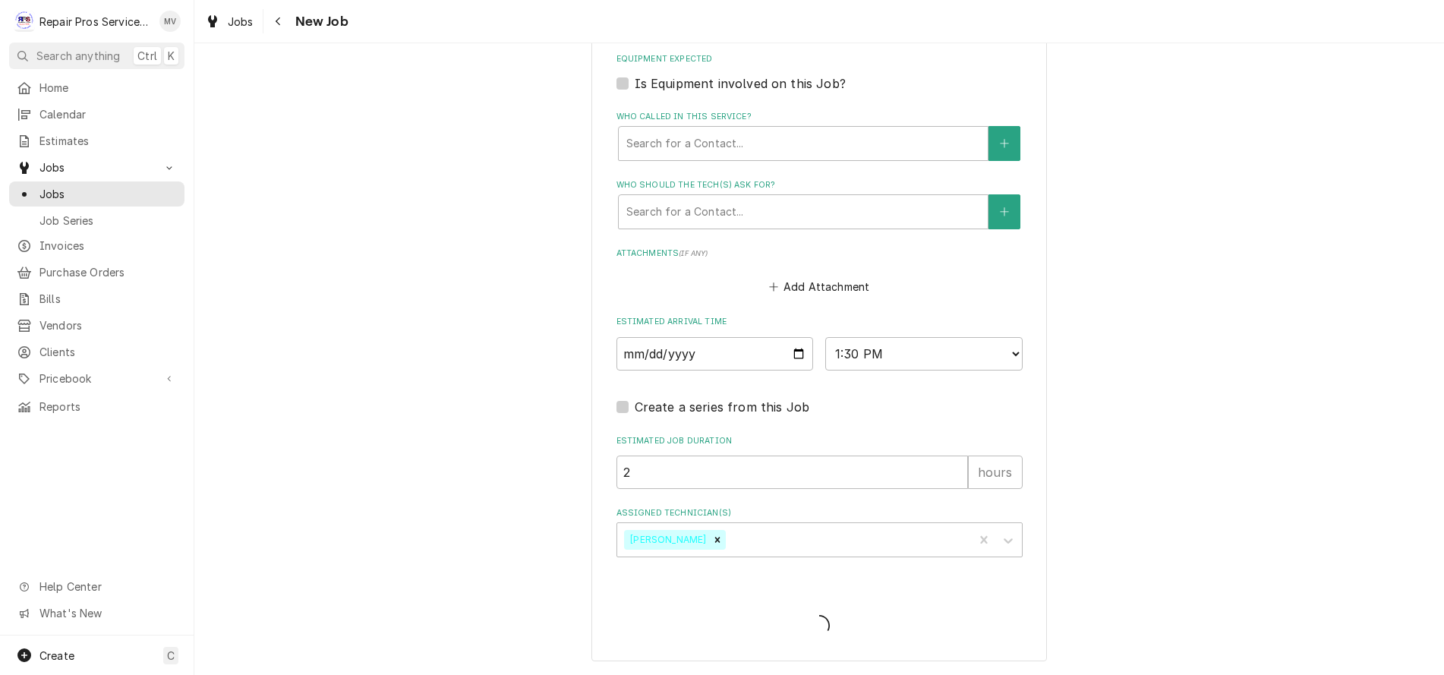
scroll to position [1006, 0]
type textarea "x"
